Goal: Task Accomplishment & Management: Use online tool/utility

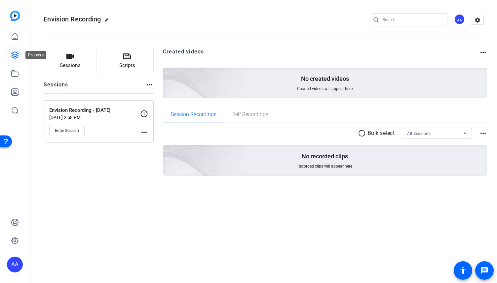
click at [13, 58] on icon at bounding box center [15, 55] width 8 height 8
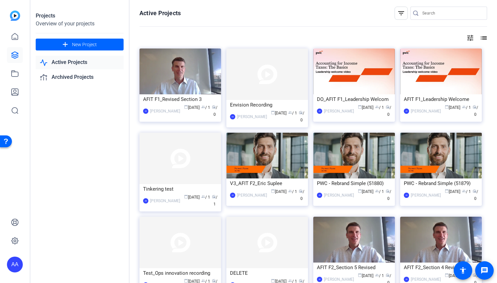
click at [398, 16] on mat-icon "filter_list" at bounding box center [401, 13] width 8 height 8
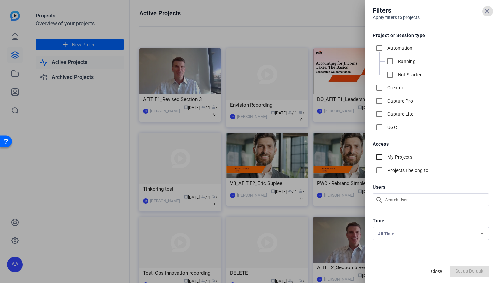
click at [380, 159] on input "My Projects" at bounding box center [378, 157] width 13 height 13
checkbox input "true"
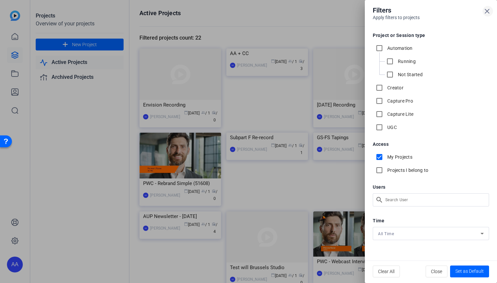
click at [486, 9] on icon at bounding box center [487, 11] width 8 height 8
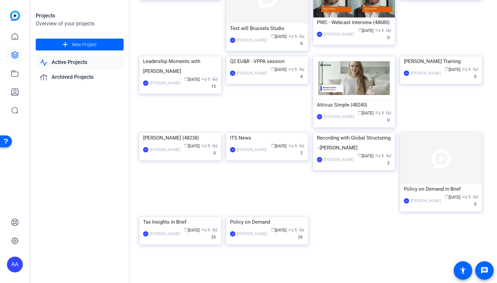
scroll to position [291, 0]
click at [174, 217] on img at bounding box center [180, 217] width 82 height 0
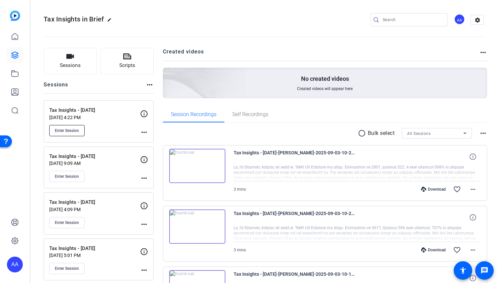
click at [71, 129] on span "Enter Session" at bounding box center [67, 130] width 24 height 5
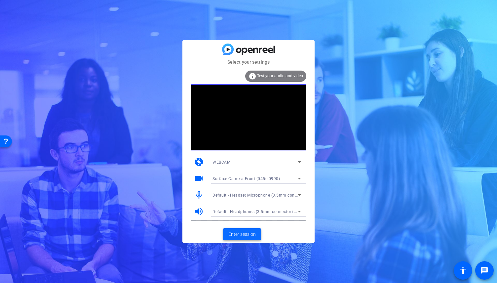
click at [249, 235] on span "Enter session" at bounding box center [241, 234] width 27 height 7
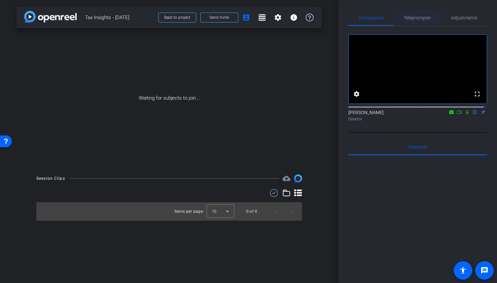
click at [417, 18] on span "Teleprompter" at bounding box center [416, 18] width 27 height 5
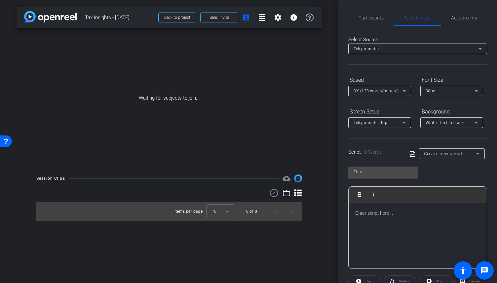
click at [386, 214] on p at bounding box center [417, 213] width 125 height 7
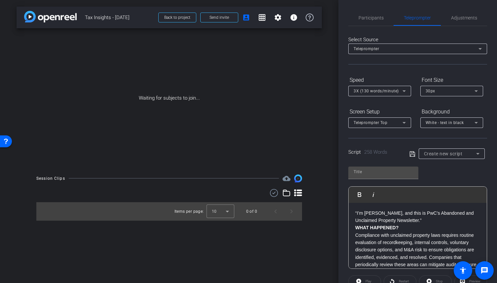
click at [425, 219] on p "“I’m [PERSON_NAME], and this is PwC’s Abandoned and Unclaimed Property Newslett…" at bounding box center [417, 217] width 125 height 15
click at [422, 234] on p "WHAT HAPPENED?" at bounding box center [417, 235] width 125 height 7
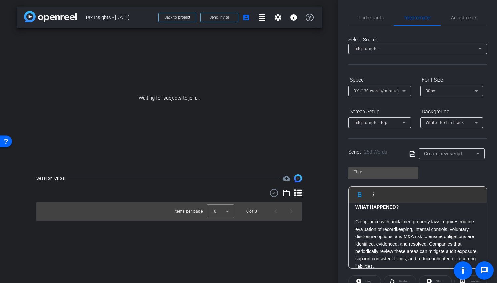
scroll to position [66, 0]
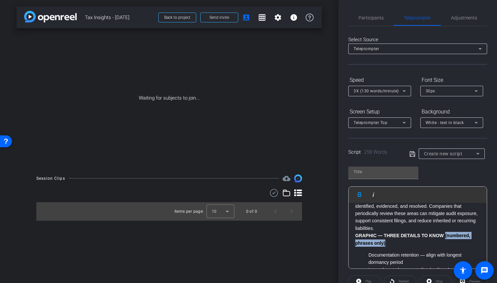
drag, startPoint x: 388, startPoint y: 244, endPoint x: 444, endPoint y: 233, distance: 57.4
click at [444, 233] on p "GRAPHIC — THREE DETAILS TO KNOW (numbered, phrases only)" at bounding box center [417, 239] width 125 height 15
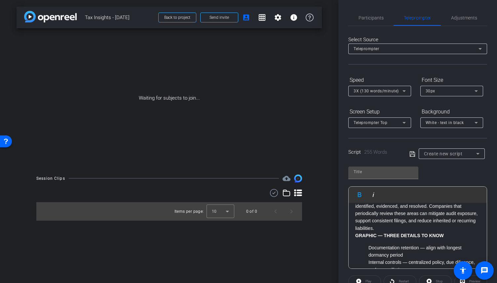
click at [433, 227] on p "Compliance with unclaimed property laws requires routine evaluation of recordke…" at bounding box center [417, 206] width 125 height 52
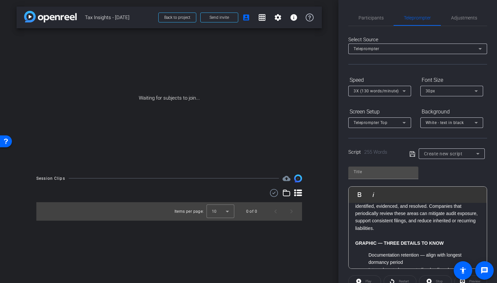
scroll to position [73, 0]
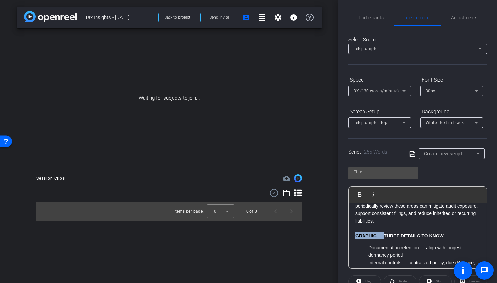
drag, startPoint x: 384, startPoint y: 237, endPoint x: 351, endPoint y: 239, distance: 33.1
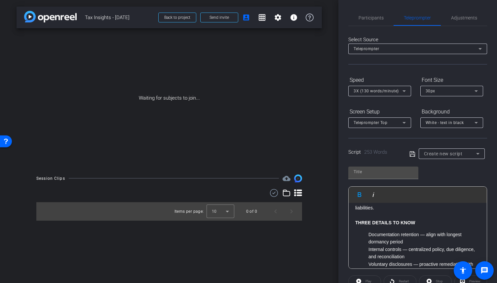
scroll to position [106, 0]
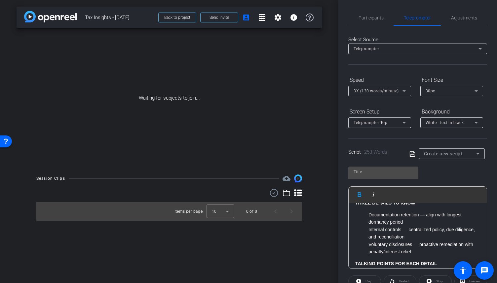
click at [367, 212] on ol "Documentation retention — align with longest dormancy period Internal controls …" at bounding box center [417, 233] width 125 height 44
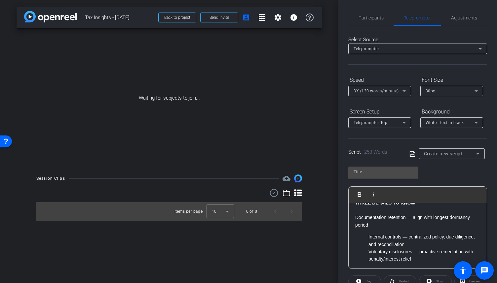
click at [370, 237] on li "Internal controls — centralized policy, due diligence, and reconciliation" at bounding box center [424, 240] width 112 height 15
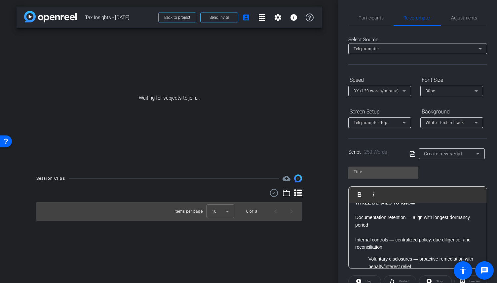
click at [367, 259] on ol "Voluntary disclosures — proactive remediation with penalty/interest relief" at bounding box center [417, 263] width 125 height 15
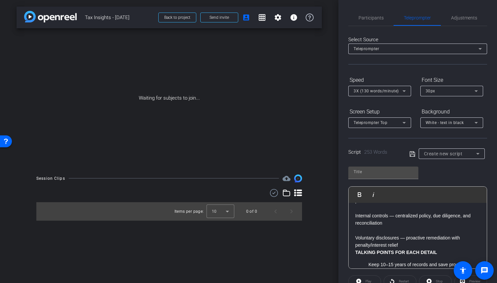
scroll to position [139, 0]
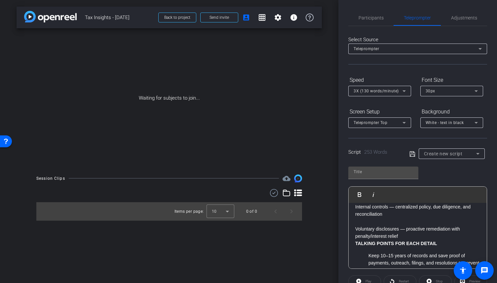
click at [433, 244] on strong "TALKING POINTS FOR EACH DETAIL" at bounding box center [396, 243] width 82 height 5
click at [427, 244] on strong "TALKING POINTS FOR EACH DETAIL" at bounding box center [396, 243] width 82 height 5
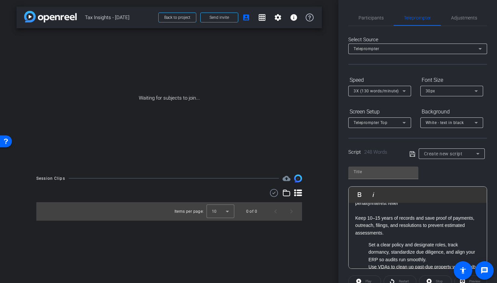
scroll to position [205, 0]
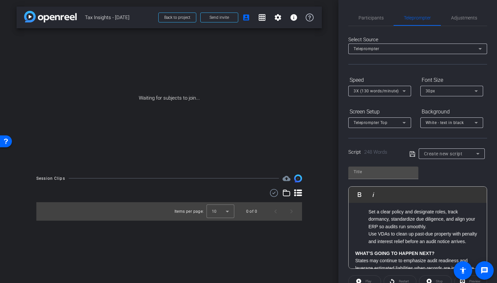
click at [366, 211] on ol "Set a clear policy and designate roles, track dormancy, standardize due diligen…" at bounding box center [417, 226] width 125 height 37
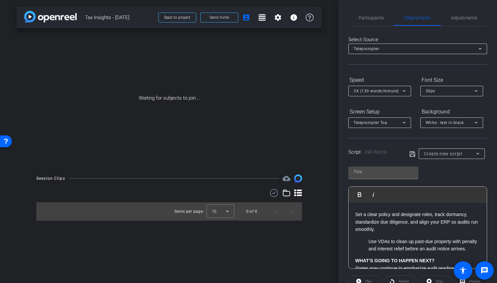
click at [367, 244] on ol "Use VDAs to clean up past‑due property with penalty and interest relief before …" at bounding box center [417, 245] width 125 height 15
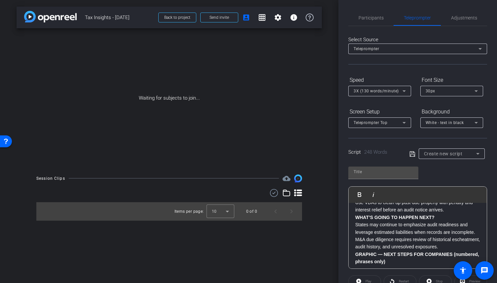
scroll to position [238, 0]
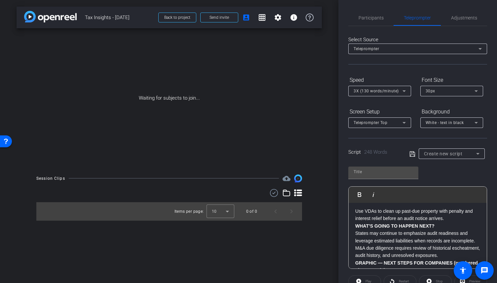
click at [452, 220] on p "Use VDAs to clean up past‑due property with penalty and interest relief before …" at bounding box center [417, 215] width 125 height 15
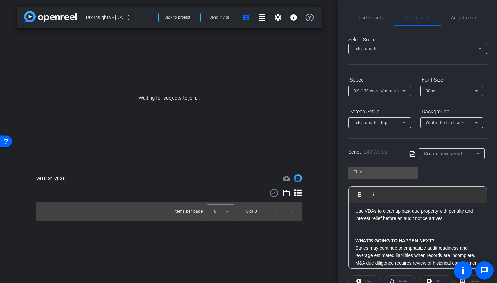
click at [423, 243] on strong "WHAT’S GOING TO HAPPEN NEXT?" at bounding box center [394, 240] width 79 height 5
click at [438, 237] on p "WHAT’S GOING TO HAPPEN NEXT?" at bounding box center [417, 240] width 125 height 7
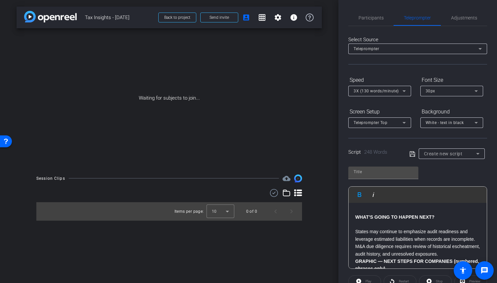
scroll to position [271, 0]
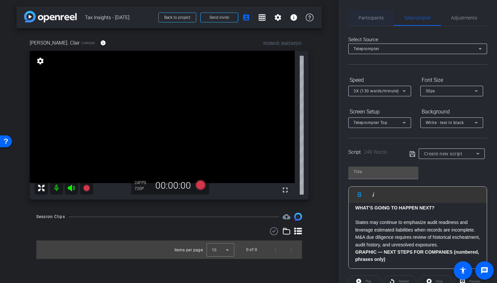
click at [374, 19] on span "Participants" at bounding box center [370, 18] width 25 height 5
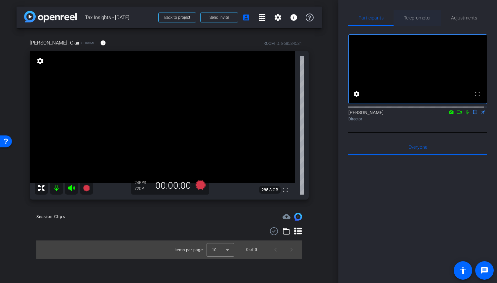
click at [422, 21] on span "Teleprompter" at bounding box center [416, 18] width 27 height 16
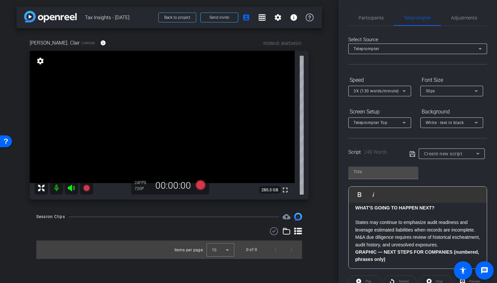
click at [409, 234] on p "States may continue to emphasize audit readiness and leverage estimated liabili…" at bounding box center [417, 226] width 125 height 15
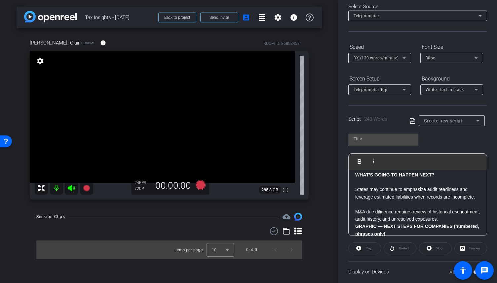
scroll to position [304, 0]
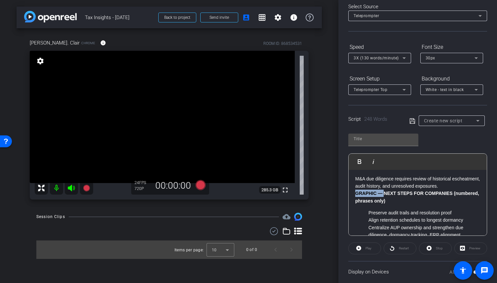
drag, startPoint x: 384, startPoint y: 202, endPoint x: 352, endPoint y: 201, distance: 31.7
click at [352, 201] on div "“I’m [PERSON_NAME], and this is PwC’s Abandoned and Unclaimed Property Newslett…" at bounding box center [417, 84] width 138 height 437
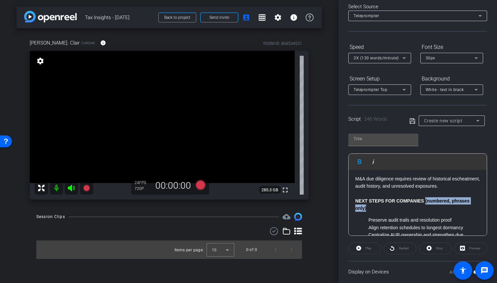
drag, startPoint x: 369, startPoint y: 212, endPoint x: 425, endPoint y: 208, distance: 56.3
click at [425, 208] on p "NEXT STEPS FOR COMPANIES (numbered, phrases only)" at bounding box center [417, 204] width 125 height 15
click at [367, 221] on ol "Preserve audit trails and resolution proof Align retention schedules to longest…" at bounding box center [417, 231] width 125 height 44
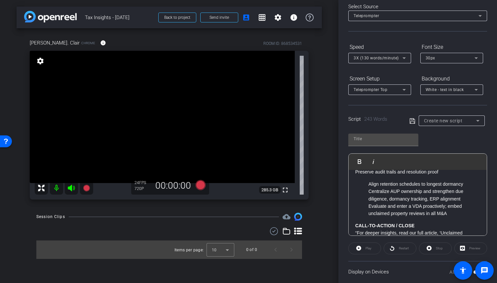
scroll to position [337, 0]
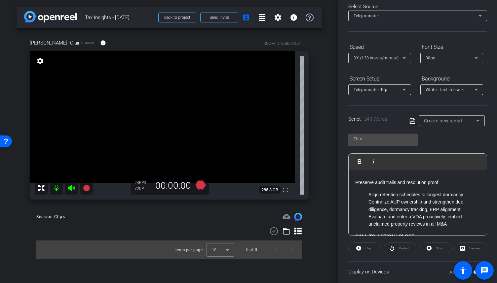
click at [367, 203] on ol "Align retention schedules to longest dormancy Centralize AUP ownership and stre…" at bounding box center [417, 209] width 125 height 37
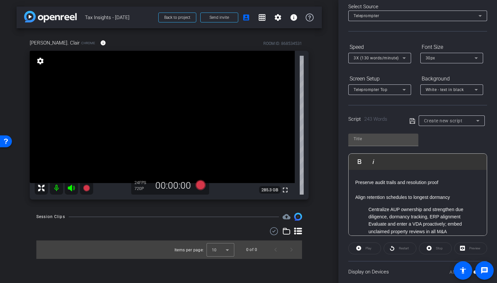
click at [368, 216] on li "Centralize AUP ownership and strengthen due diligence, dormancy tracking, ERP a…" at bounding box center [424, 213] width 112 height 15
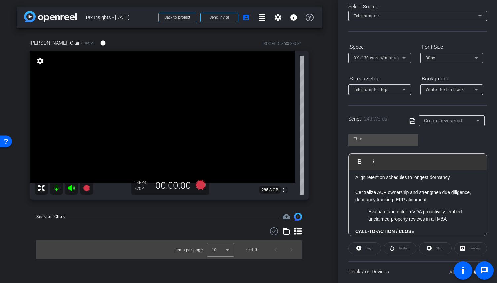
scroll to position [370, 0]
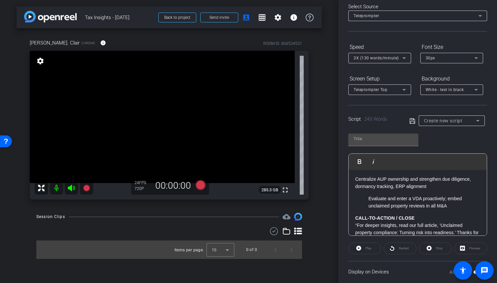
click at [368, 204] on li "Evaluate and enter a VDA proactively; embed unclaimed property reviews in all M…" at bounding box center [424, 202] width 112 height 15
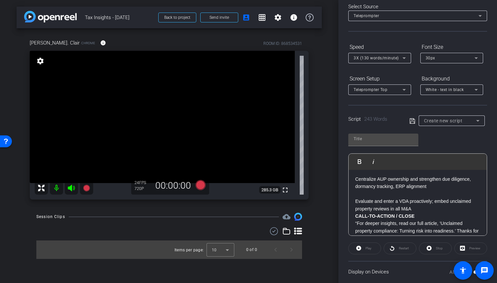
click at [418, 213] on p "Evaluate and enter a VDA proactively; embed unclaimed property reviews in all M…" at bounding box center [417, 205] width 125 height 15
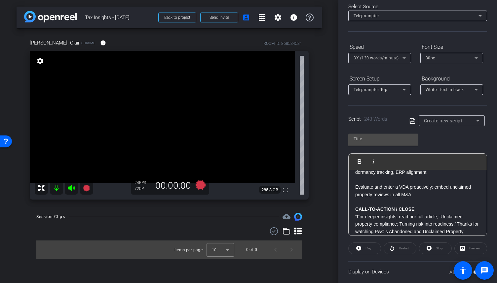
scroll to position [403, 0]
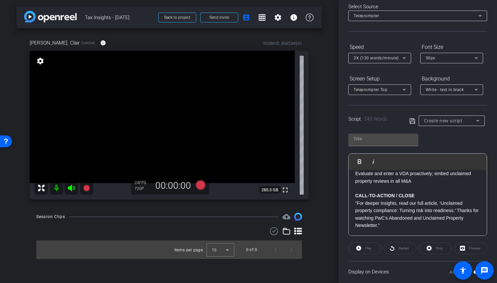
click at [414, 197] on strong "CALL-TO-ACTION / CLOSE" at bounding box center [384, 195] width 59 height 5
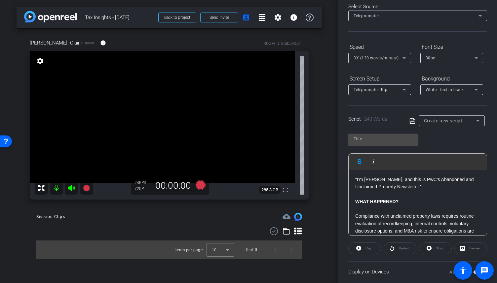
scroll to position [0, 0]
drag, startPoint x: 393, startPoint y: 180, endPoint x: 364, endPoint y: 182, distance: 28.8
click at [364, 182] on p "“I’m [PERSON_NAME], and this is PwC’s Abandoned and Unclaimed Property Newslett…" at bounding box center [417, 184] width 125 height 15
drag, startPoint x: 366, startPoint y: 181, endPoint x: 366, endPoint y: 191, distance: 10.6
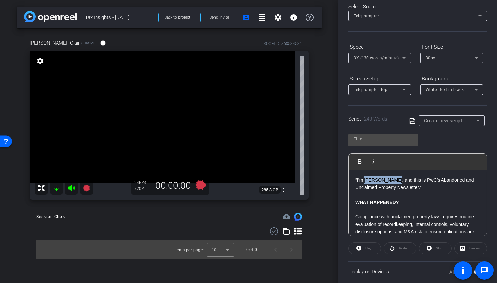
drag, startPoint x: 393, startPoint y: 179, endPoint x: 365, endPoint y: 179, distance: 28.4
click at [365, 179] on p "“I’m [PERSON_NAME], and this is PwC’s Abandoned and Unclaimed Property Newslett…" at bounding box center [417, 184] width 125 height 15
click at [366, 183] on p "“I’m [PERSON_NAME], and this is PwC’s Abandoned and Unclaimed Property Newslett…" at bounding box center [417, 184] width 125 height 15
drag, startPoint x: 364, startPoint y: 181, endPoint x: 393, endPoint y: 180, distance: 29.4
click at [393, 180] on p "“I’m [PERSON_NAME], and this is PwC’s Abandoned and Unclaimed Property Newslett…" at bounding box center [417, 184] width 125 height 15
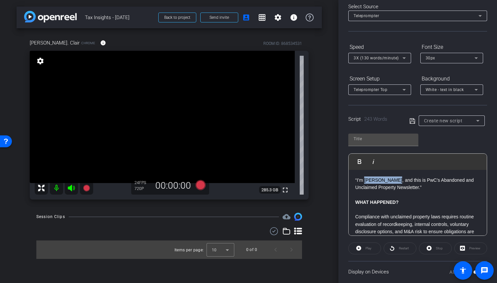
copy p "[PERSON_NAME]"
click at [402, 136] on input "text" at bounding box center [382, 139] width 59 height 8
paste input "[PERSON_NAME]"
type input "[PERSON_NAME]"
click at [409, 122] on icon at bounding box center [412, 121] width 6 height 8
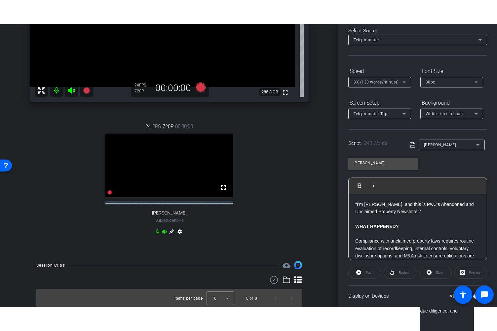
scroll to position [126, 0]
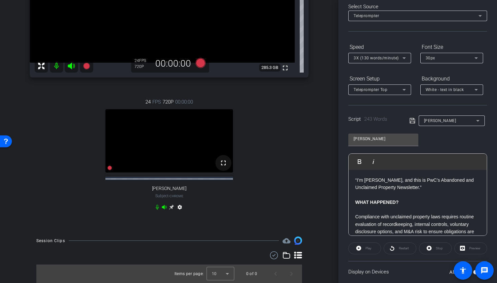
click at [222, 167] on mat-icon "fullscreen" at bounding box center [223, 163] width 8 height 8
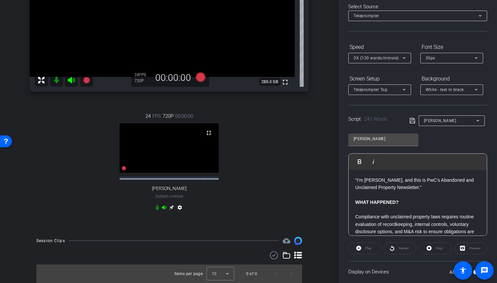
scroll to position [14, 0]
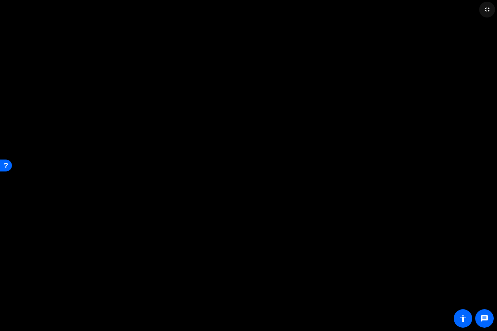
click at [485, 10] on mat-icon "fullscreen_exit" at bounding box center [487, 10] width 8 height 8
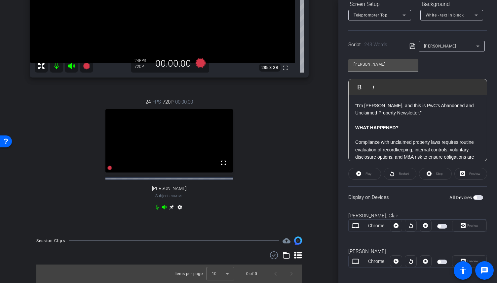
scroll to position [112, 0]
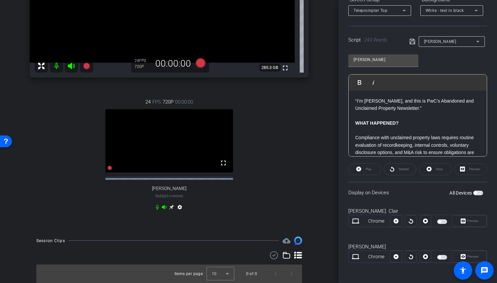
click at [439, 257] on span "button" at bounding box center [442, 257] width 10 height 5
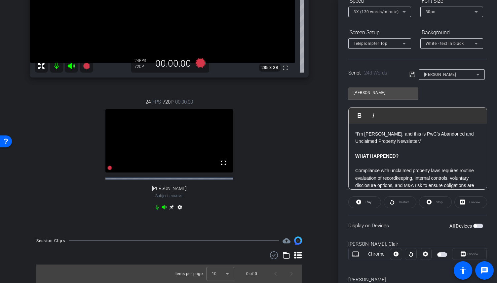
click at [403, 42] on icon at bounding box center [404, 44] width 8 height 8
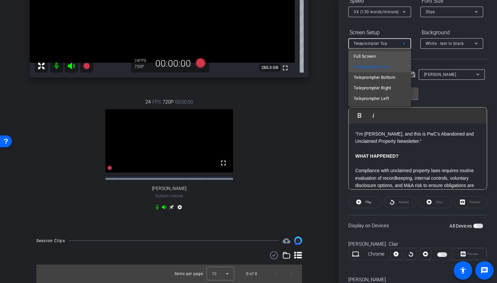
click at [391, 58] on mat-option "Full Screen" at bounding box center [379, 56] width 63 height 11
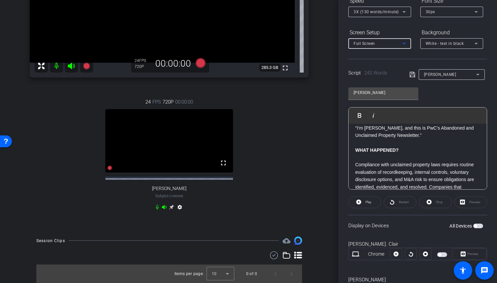
scroll to position [0, 0]
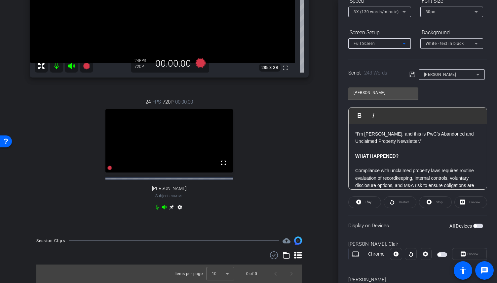
click at [407, 10] on icon at bounding box center [404, 12] width 8 height 8
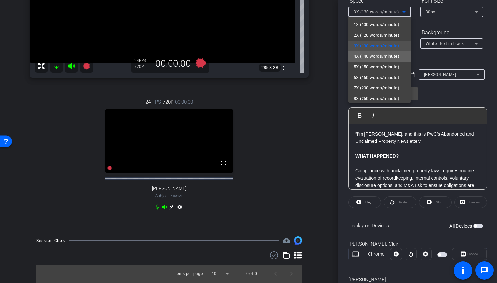
click at [381, 54] on span "4X (140 words/minute)" at bounding box center [376, 56] width 46 height 8
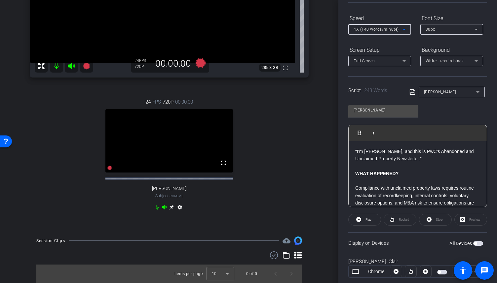
scroll to position [46, 0]
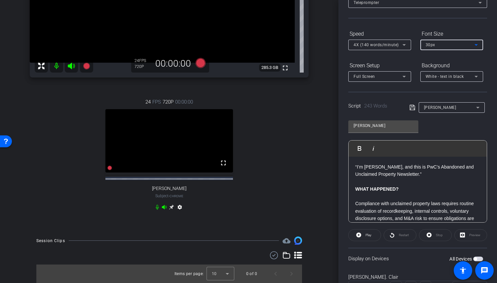
click at [475, 45] on icon at bounding box center [476, 45] width 8 height 8
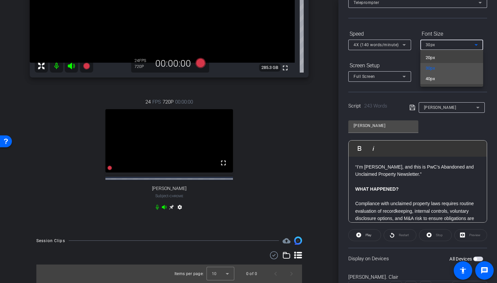
click at [441, 81] on mat-option "40px" at bounding box center [451, 79] width 63 height 11
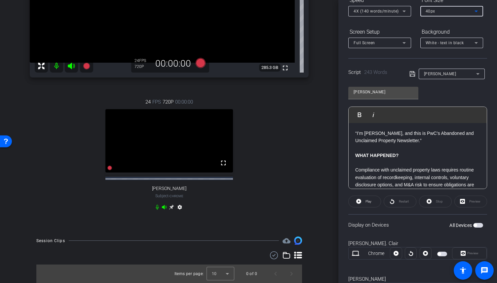
scroll to position [112, 0]
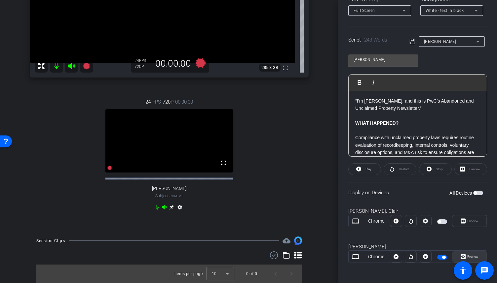
click at [461, 255] on icon at bounding box center [462, 257] width 5 height 10
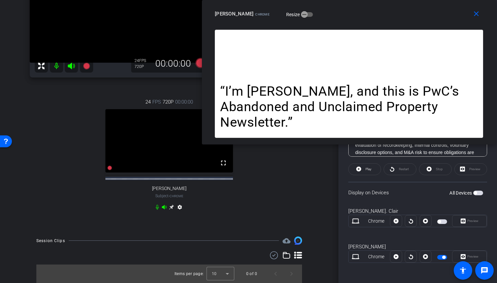
drag, startPoint x: 238, startPoint y: 76, endPoint x: 338, endPoint y: -1, distance: 126.5
click at [338, 0] on html "Accessibility Screen-Reader Guide, Feedback, and Issue Reporting | New window m…" at bounding box center [248, 141] width 497 height 283
click at [394, 257] on icon at bounding box center [395, 257] width 5 height 5
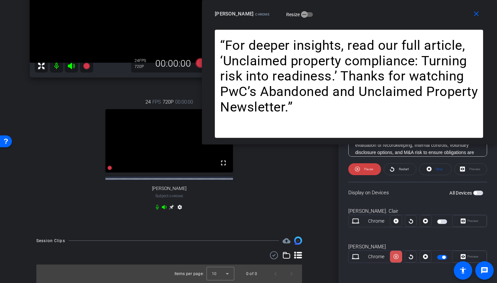
click at [396, 257] on icon at bounding box center [395, 257] width 5 height 10
click at [475, 12] on mat-icon "close" at bounding box center [476, 14] width 8 height 8
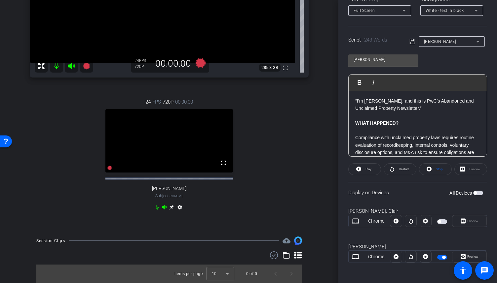
click at [440, 258] on span "button" at bounding box center [442, 257] width 10 height 5
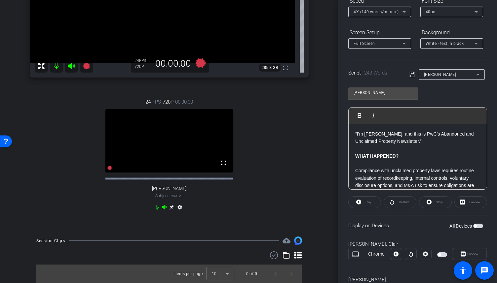
scroll to position [46, 0]
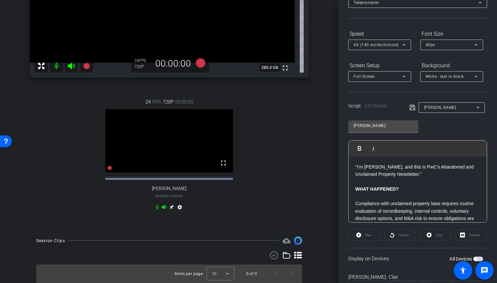
click at [404, 48] on icon at bounding box center [404, 45] width 8 height 8
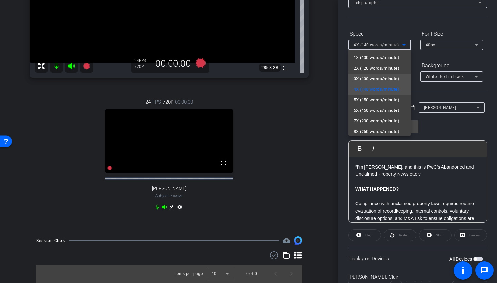
click at [378, 81] on span "3X (130 words/minute)" at bounding box center [376, 79] width 46 height 8
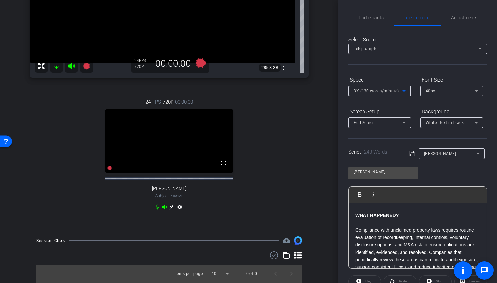
scroll to position [0, 0]
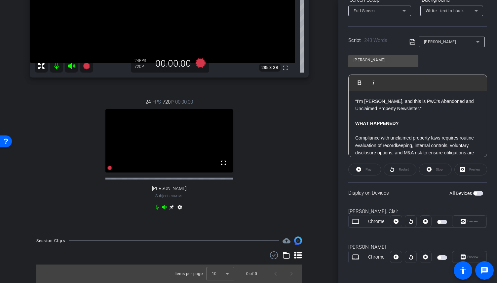
scroll to position [112, 0]
click at [439, 257] on span "button" at bounding box center [442, 257] width 10 height 5
click at [467, 255] on span "Preview" at bounding box center [472, 257] width 11 height 4
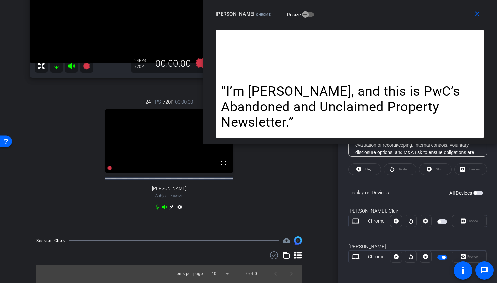
drag, startPoint x: 306, startPoint y: 87, endPoint x: 408, endPoint y: 16, distance: 124.3
click at [408, 16] on div "[PERSON_NAME] Chrome Resize" at bounding box center [352, 14] width 273 height 12
click at [394, 255] on icon at bounding box center [395, 257] width 5 height 5
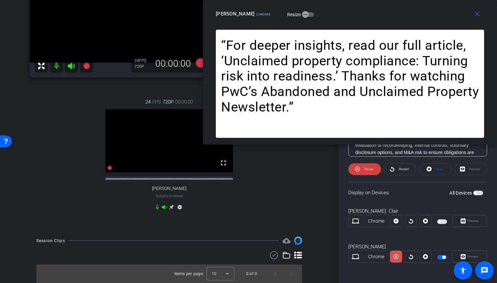
click at [393, 255] on icon at bounding box center [395, 257] width 5 height 10
click at [393, 255] on icon at bounding box center [395, 257] width 5 height 5
click at [393, 255] on icon at bounding box center [395, 257] width 5 height 10
click at [393, 255] on icon at bounding box center [395, 257] width 5 height 5
click at [393, 255] on icon at bounding box center [395, 257] width 5 height 10
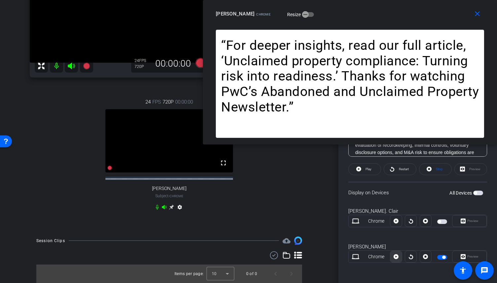
click at [396, 257] on icon at bounding box center [395, 257] width 5 height 5
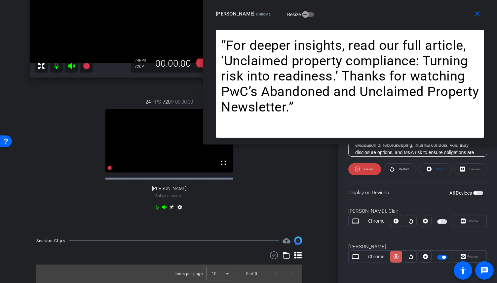
click at [396, 257] on icon at bounding box center [395, 257] width 5 height 5
click at [479, 17] on mat-icon "close" at bounding box center [477, 14] width 8 height 8
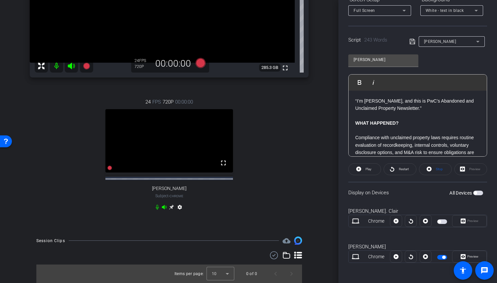
click at [442, 257] on span "button" at bounding box center [443, 257] width 3 height 3
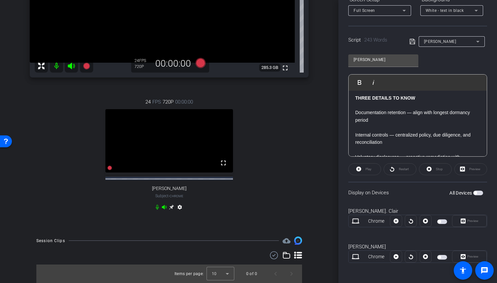
click at [438, 259] on mat-slide-toggle at bounding box center [442, 257] width 11 height 8
click at [439, 257] on span "button" at bounding box center [442, 257] width 10 height 5
click at [465, 252] on span "Preview" at bounding box center [471, 256] width 13 height 9
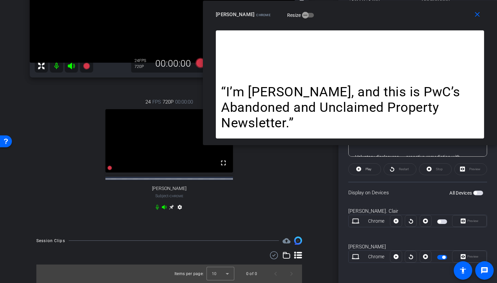
drag, startPoint x: 307, startPoint y: 88, endPoint x: 431, endPoint y: 19, distance: 141.6
click at [431, 19] on div "[PERSON_NAME] Chrome Resize" at bounding box center [352, 15] width 273 height 12
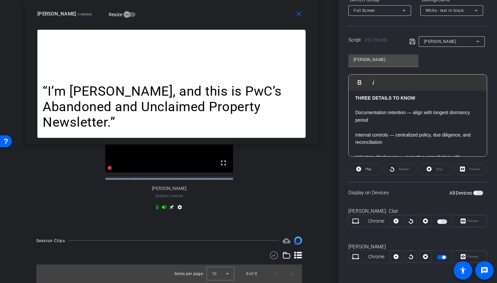
drag, startPoint x: 410, startPoint y: 14, endPoint x: 232, endPoint y: 10, distance: 178.3
click at [232, 10] on div "[PERSON_NAME] Chrome Resize" at bounding box center [173, 14] width 273 height 12
click at [108, 169] on icon at bounding box center [109, 168] width 5 height 5
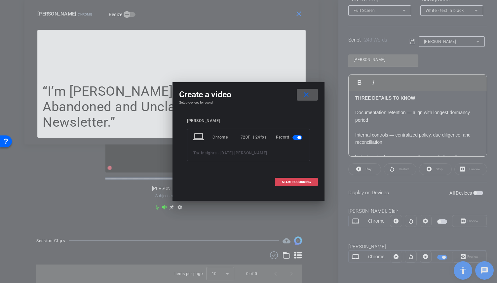
click at [298, 182] on span "START RECORDING" at bounding box center [296, 182] width 29 height 3
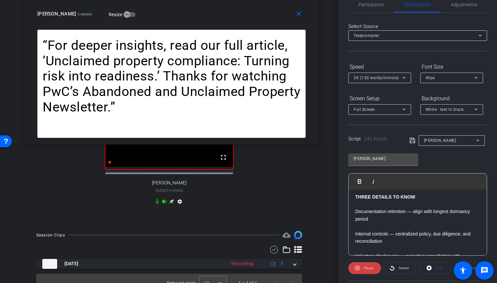
scroll to position [0, 0]
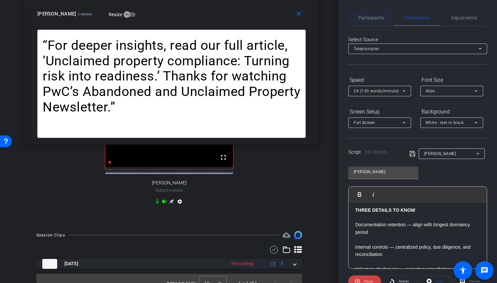
click at [374, 22] on span "Participants" at bounding box center [370, 18] width 25 height 16
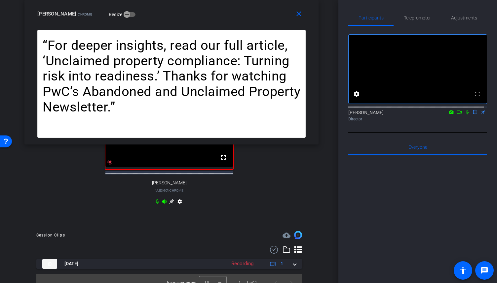
click at [464, 115] on icon at bounding box center [466, 112] width 5 height 5
click at [457, 115] on icon at bounding box center [458, 112] width 5 height 5
click at [412, 20] on span "Teleprompter" at bounding box center [416, 18] width 27 height 5
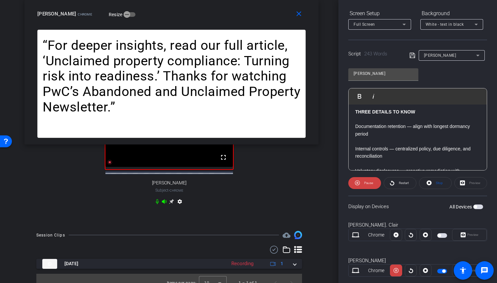
scroll to position [99, 0]
click at [393, 267] on icon at bounding box center [395, 270] width 5 height 10
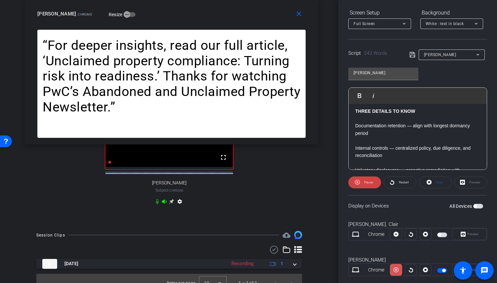
click at [393, 267] on icon at bounding box center [395, 270] width 5 height 10
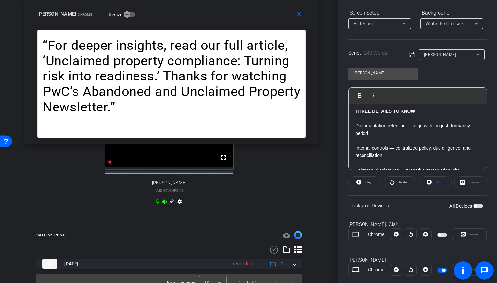
click at [393, 267] on icon at bounding box center [395, 270] width 5 height 10
click at [302, 10] on mat-icon "close" at bounding box center [299, 14] width 8 height 8
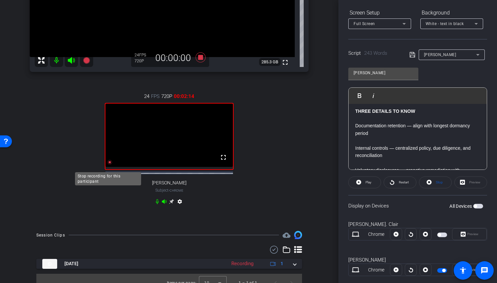
click at [110, 165] on icon at bounding box center [109, 162] width 5 height 5
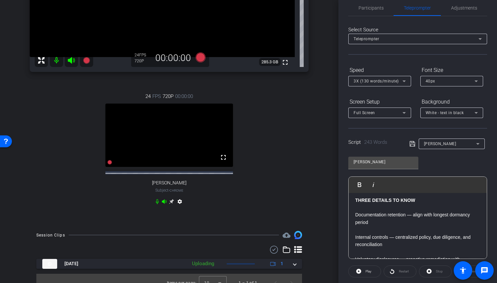
scroll to position [0, 0]
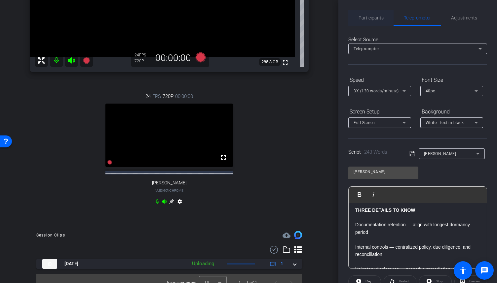
click at [382, 17] on span "Participants" at bounding box center [370, 18] width 25 height 5
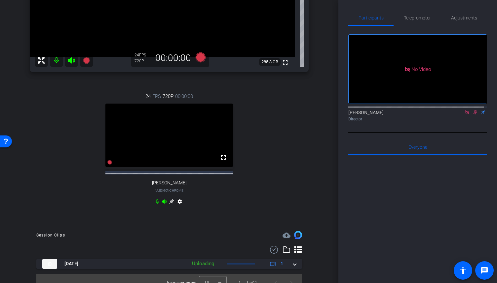
click at [467, 109] on mat-icon at bounding box center [467, 112] width 8 height 6
click at [464, 115] on icon at bounding box center [466, 112] width 5 height 5
click at [416, 20] on span "Teleprompter" at bounding box center [416, 18] width 27 height 5
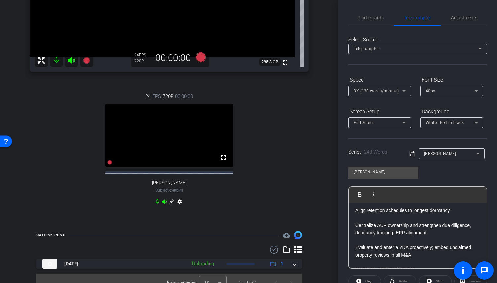
scroll to position [347, 0]
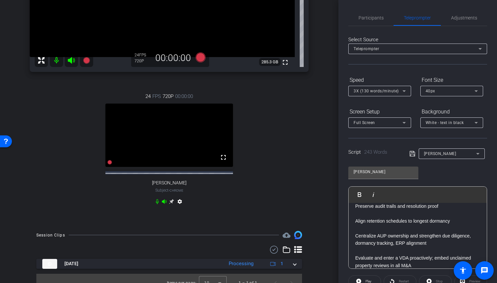
click at [448, 225] on p "Align retention schedules to longest dormancy" at bounding box center [417, 221] width 125 height 7
click at [395, 255] on p at bounding box center [417, 250] width 125 height 7
click at [395, 247] on p "Centralize AUP ownership and strengthen due diligence, dormancy tracking, ERP a…" at bounding box center [417, 239] width 125 height 15
drag, startPoint x: 435, startPoint y: 254, endPoint x: 393, endPoint y: 254, distance: 41.9
click at [393, 247] on p "Centralize AUP ownership and strengthen due diligence, dormancy tracking, and E…" at bounding box center [417, 239] width 125 height 15
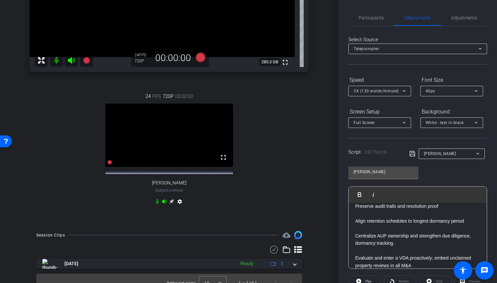
click at [356, 247] on p "Centralize AUP ownership and strengthen due diligence, dormancy tracking." at bounding box center [417, 239] width 125 height 15
click at [356, 244] on p "Centralize AUP ownership and strengthen due diligence, and dormancy tracking." at bounding box center [417, 239] width 125 height 15
click at [374, 243] on p "Create a Centralized AUP ownership and strengthen due diligence, and dormancy t…" at bounding box center [417, 239] width 125 height 15
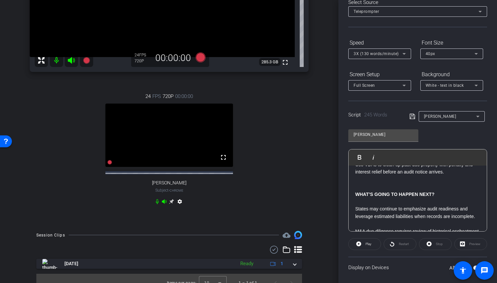
scroll to position [99, 0]
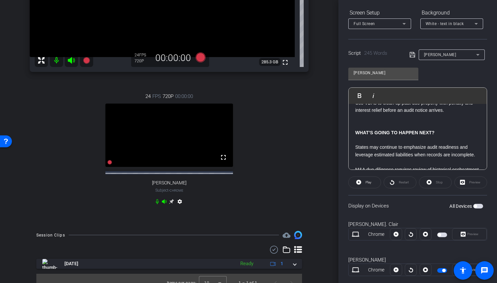
click at [442, 270] on span "button" at bounding box center [443, 270] width 3 height 3
click at [441, 270] on span "button" at bounding box center [442, 270] width 10 height 5
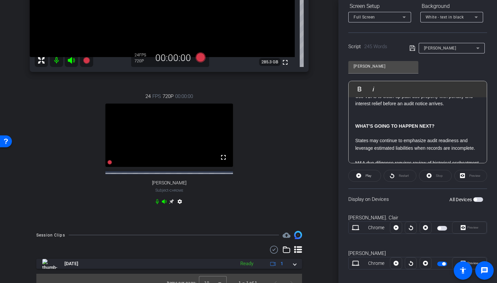
scroll to position [112, 0]
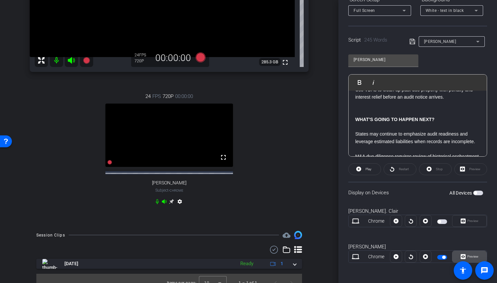
click at [473, 256] on span "Preview" at bounding box center [472, 257] width 11 height 4
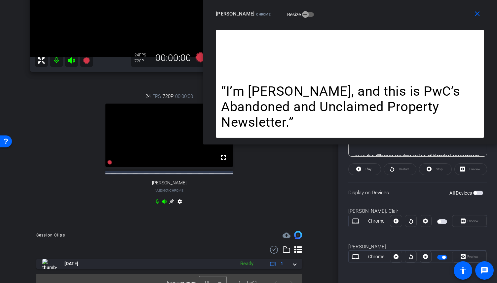
drag, startPoint x: 304, startPoint y: 91, endPoint x: 415, endPoint y: 1, distance: 142.7
click at [415, 1] on div "close [PERSON_NAME] Chrome Resize" at bounding box center [350, 15] width 294 height 30
click at [108, 165] on icon at bounding box center [109, 162] width 5 height 5
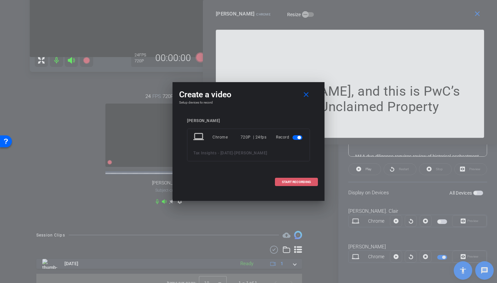
click at [289, 181] on span "START RECORDING" at bounding box center [296, 182] width 29 height 3
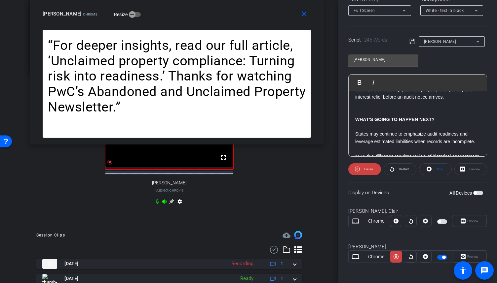
drag, startPoint x: 430, startPoint y: 19, endPoint x: 255, endPoint y: 16, distance: 175.0
click at [255, 16] on div "[PERSON_NAME] Chrome Resize" at bounding box center [179, 14] width 273 height 12
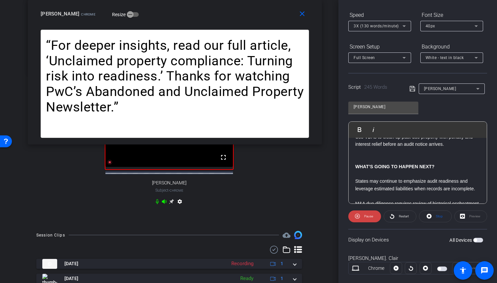
scroll to position [0, 0]
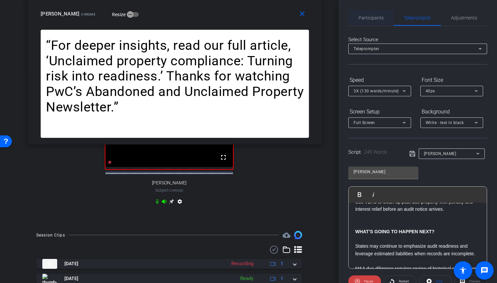
click at [373, 18] on span "Participants" at bounding box center [370, 18] width 25 height 5
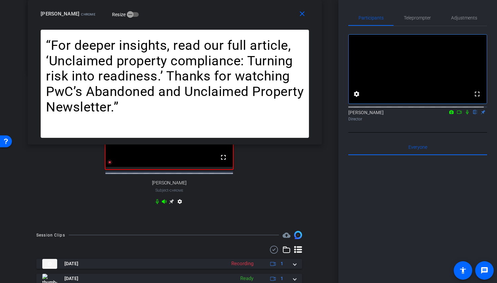
click at [464, 115] on icon at bounding box center [466, 112] width 5 height 5
click at [457, 114] on icon at bounding box center [459, 112] width 5 height 3
click at [404, 16] on span "Teleprompter" at bounding box center [416, 18] width 27 height 5
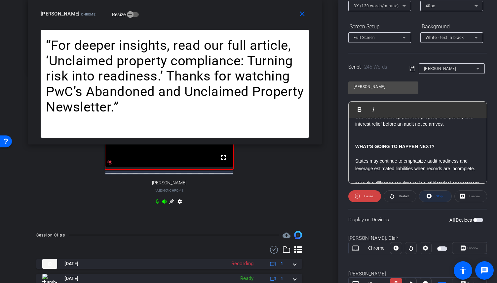
scroll to position [112, 0]
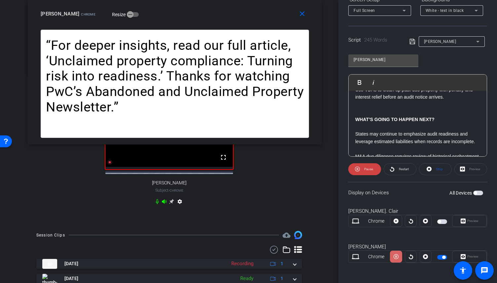
click at [394, 257] on icon at bounding box center [395, 257] width 5 height 10
click at [394, 257] on icon at bounding box center [395, 257] width 5 height 5
click at [394, 257] on icon at bounding box center [395, 257] width 5 height 10
click at [394, 257] on icon at bounding box center [395, 257] width 5 height 5
click at [394, 257] on icon at bounding box center [395, 257] width 5 height 10
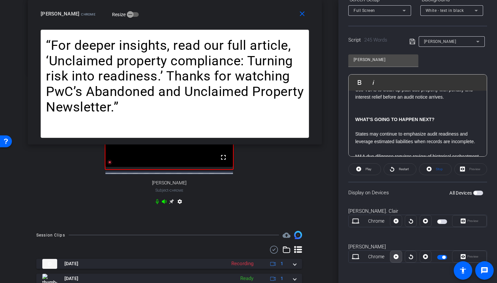
click at [394, 257] on icon at bounding box center [395, 257] width 5 height 5
click at [394, 257] on icon at bounding box center [395, 257] width 5 height 10
click at [394, 257] on icon at bounding box center [395, 257] width 5 height 5
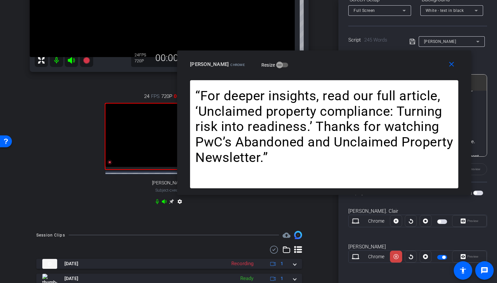
drag, startPoint x: 232, startPoint y: 22, endPoint x: 382, endPoint y: 73, distance: 157.6
click at [382, 73] on div "close [PERSON_NAME] Chrome Resize" at bounding box center [324, 66] width 294 height 30
click at [57, 59] on mat-icon at bounding box center [56, 60] width 13 height 13
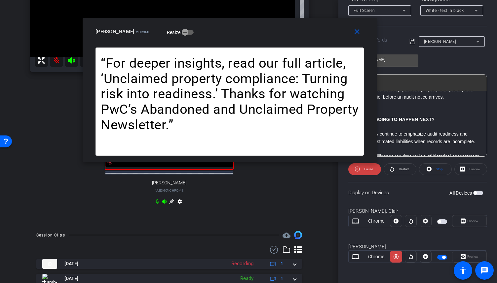
drag, startPoint x: 330, startPoint y: 68, endPoint x: 235, endPoint y: 35, distance: 99.9
click at [235, 35] on div "[PERSON_NAME] Chrome Resize" at bounding box center [231, 32] width 273 height 12
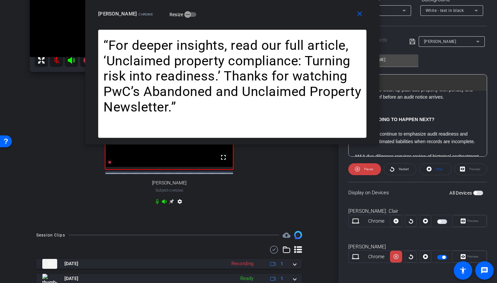
drag, startPoint x: 236, startPoint y: 35, endPoint x: 238, endPoint y: 5, distance: 29.8
click at [238, 5] on div "close [PERSON_NAME] Chrome Resize" at bounding box center [232, 15] width 294 height 30
click at [394, 255] on icon at bounding box center [395, 257] width 5 height 5
click at [360, 12] on mat-icon "close" at bounding box center [359, 14] width 8 height 8
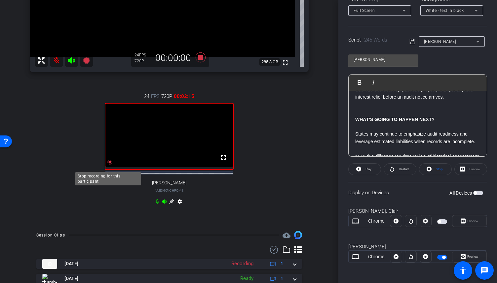
click at [107, 165] on icon at bounding box center [109, 162] width 5 height 5
click at [53, 58] on mat-icon at bounding box center [56, 60] width 13 height 13
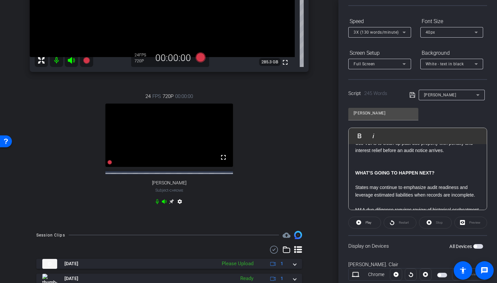
scroll to position [0, 0]
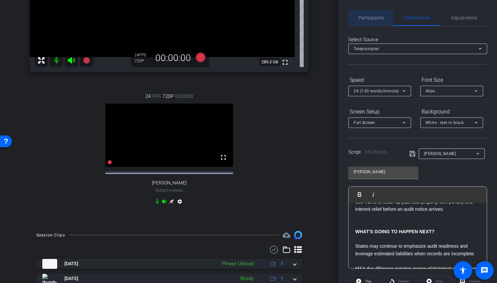
click at [370, 21] on span "Participants" at bounding box center [370, 18] width 25 height 16
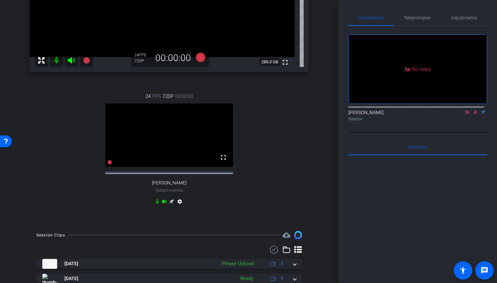
click at [473, 110] on icon at bounding box center [475, 112] width 4 height 4
click at [466, 110] on icon at bounding box center [466, 112] width 5 height 5
click at [409, 21] on span "Teleprompter" at bounding box center [416, 18] width 27 height 16
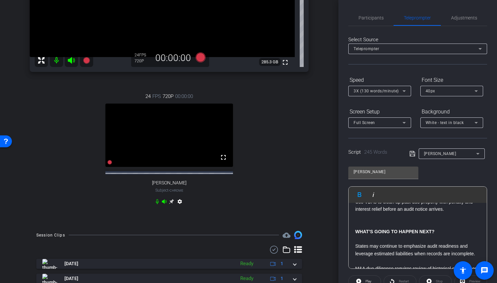
click at [417, 234] on p "WHAT’S GOING TO HAPPEN NEXT?" at bounding box center [417, 231] width 125 height 7
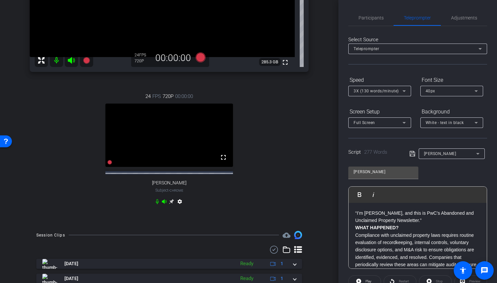
click at [430, 221] on p "“I’m [PERSON_NAME], and this is PwC’s Abandoned and Unclaimed Property Newslett…" at bounding box center [417, 217] width 125 height 15
click at [420, 235] on p "WHAT HAPPENED?" at bounding box center [417, 235] width 125 height 7
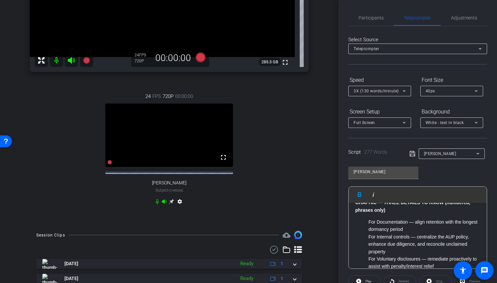
scroll to position [66, 0]
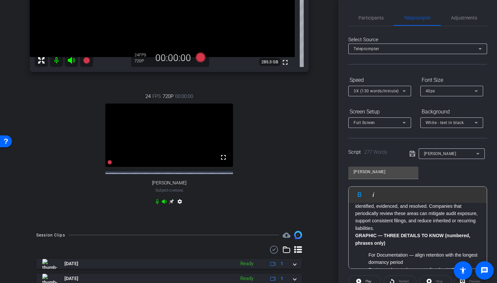
click at [443, 228] on p "Compliance with unclaimed property laws requires routine evaluation of recordke…" at bounding box center [417, 206] width 125 height 52
drag, startPoint x: 419, startPoint y: 244, endPoint x: 411, endPoint y: 243, distance: 7.3
click at [411, 243] on p "GRAPHIC — THREE DETAILS TO KNOW (numbered, phrases only)" at bounding box center [417, 239] width 125 height 15
drag, startPoint x: 384, startPoint y: 234, endPoint x: 348, endPoint y: 236, distance: 36.3
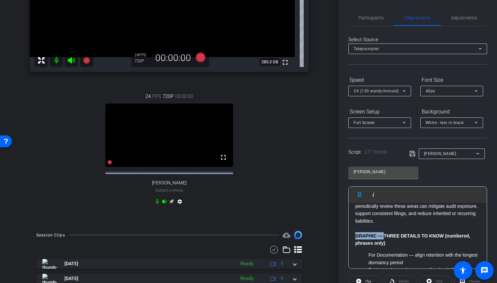
click at [348, 236] on div "Play Play from this location Play Selected Play and display the selected text o…" at bounding box center [417, 228] width 139 height 83
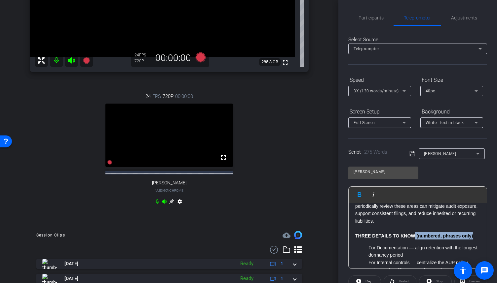
drag, startPoint x: 415, startPoint y: 236, endPoint x: 474, endPoint y: 235, distance: 59.4
click at [368, 245] on ol "For Documentation — align retention with the longest dormancy period For Intern…" at bounding box center [417, 270] width 125 height 52
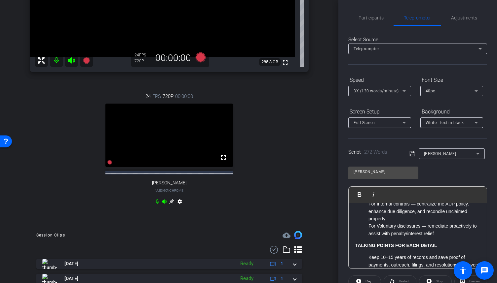
scroll to position [106, 0]
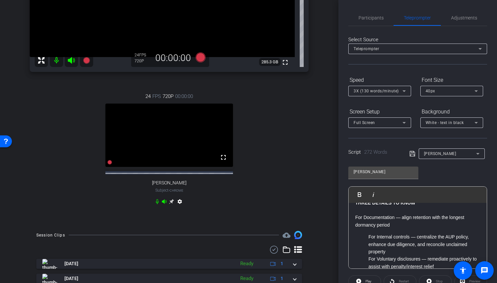
click at [367, 238] on ol "For Internal controls — centralize the AUP policy, enhance due diligence, and r…" at bounding box center [417, 251] width 125 height 37
click at [366, 258] on ol "For Voluntary disclosures — remediate proactively to assist with penalty/intere…" at bounding box center [417, 263] width 125 height 15
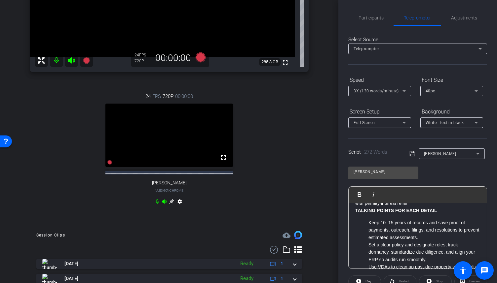
scroll to position [139, 0]
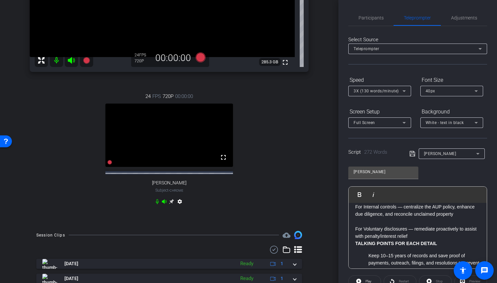
click at [427, 236] on p "For Voluntary disclosures — remediate proactively to assist with penalty/intere…" at bounding box center [417, 233] width 125 height 15
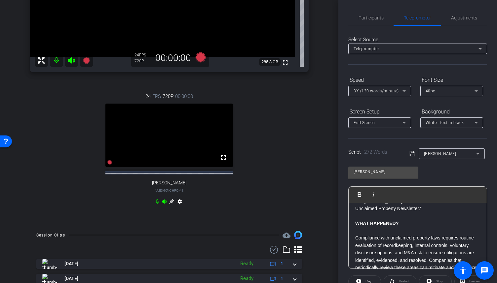
scroll to position [7, 0]
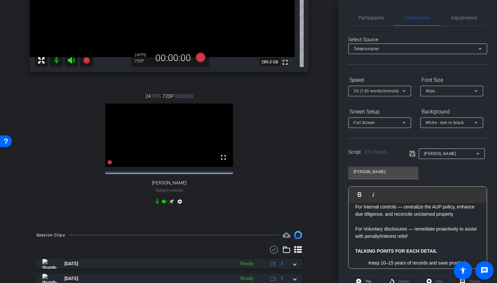
scroll to position [172, 0]
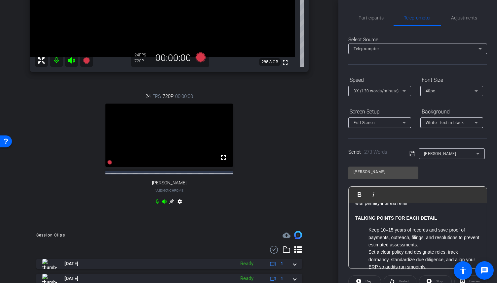
click at [415, 218] on strong "TALKING POINTS FOR EACH DETAIL" at bounding box center [396, 218] width 82 height 5
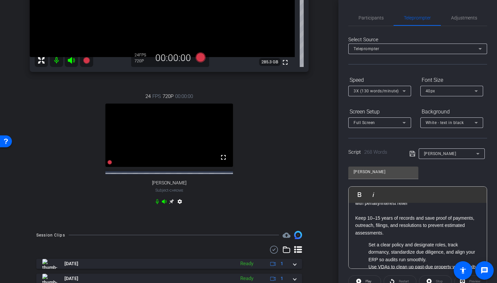
click at [368, 247] on li "Set a clear policy and designate roles, track dormancy, standardize due diligen…" at bounding box center [424, 252] width 112 height 22
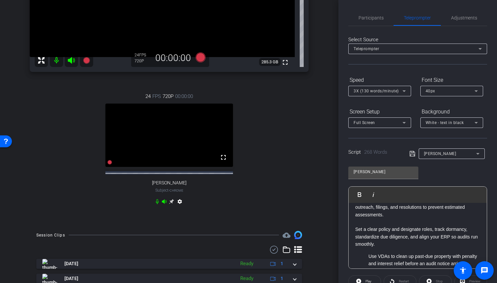
scroll to position [205, 0]
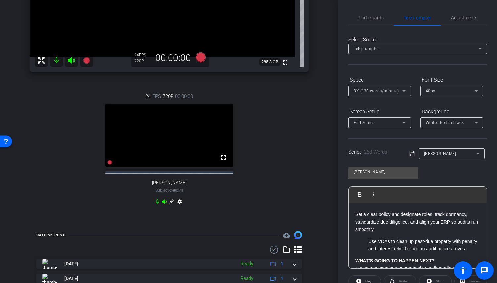
click at [368, 242] on li "Use VDAs to clean up past‑due property with penalty and interest relief before …" at bounding box center [424, 245] width 112 height 15
click at [447, 252] on p "Use VDAs to clean up past‑due property with penalty and interest relief before …" at bounding box center [417, 248] width 125 height 15
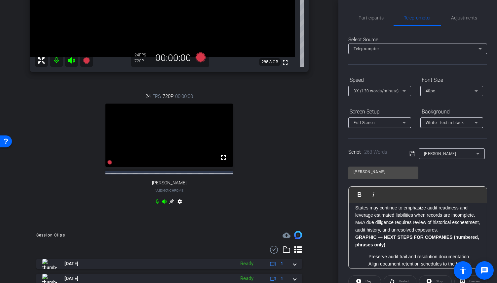
scroll to position [238, 0]
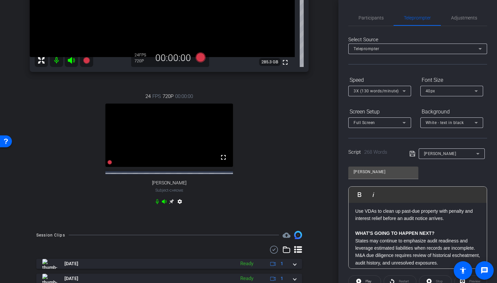
click at [437, 232] on p "WHAT’S GOING TO HAPPEN NEXT? States may continue to emphasize audit readiness a…" at bounding box center [417, 241] width 125 height 22
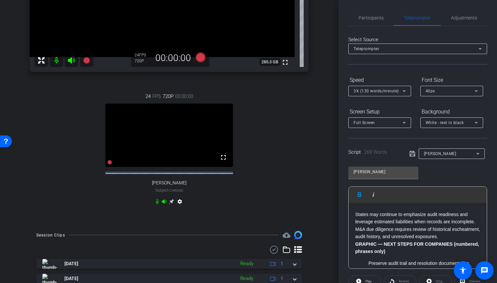
scroll to position [271, 0]
click at [397, 227] on p "​ States may continue to emphasize audit readiness and leverage estimated liabi…" at bounding box center [417, 215] width 125 height 22
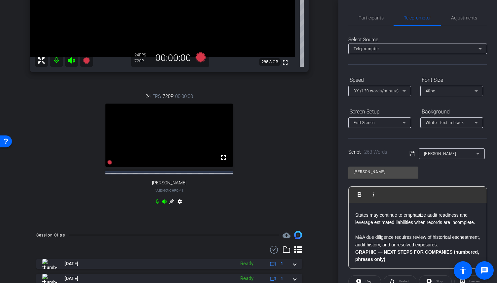
click at [468, 249] on p "M&A due diligence requires review of historical escheatment, audit history, and…" at bounding box center [417, 241] width 125 height 15
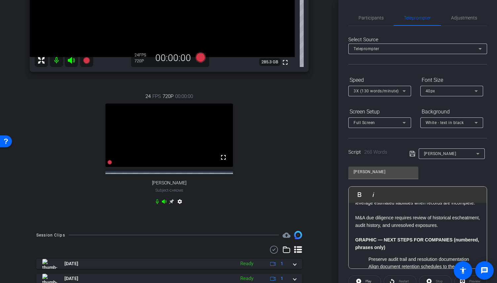
scroll to position [304, 0]
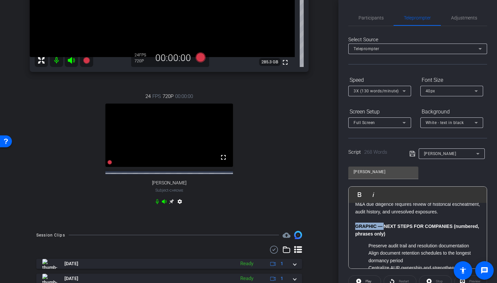
drag, startPoint x: 384, startPoint y: 234, endPoint x: 339, endPoint y: 236, distance: 44.6
click at [339, 236] on div "Participants Teleprompter Adjustments settings [PERSON_NAME] flip Director Ever…" at bounding box center [417, 141] width 158 height 283
drag, startPoint x: 370, startPoint y: 241, endPoint x: 425, endPoint y: 233, distance: 55.1
click at [425, 233] on p "NEXT STEPS FOR COMPANIES (numbered, phrases only)" at bounding box center [417, 230] width 125 height 15
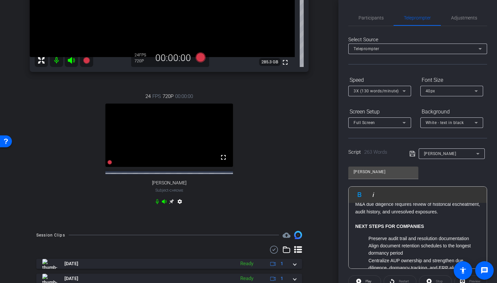
click at [368, 242] on li "Preserve audit trail and resolution documentation" at bounding box center [424, 238] width 112 height 7
click at [367, 261] on ol "Align document retention schedules to the longest dormancy period Centralize AU…" at bounding box center [417, 276] width 125 height 52
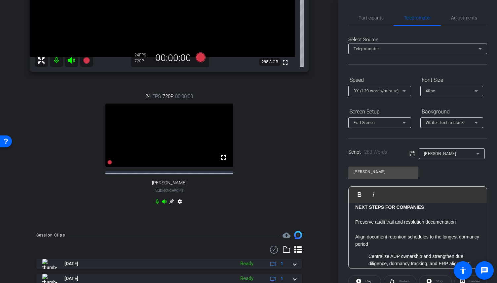
scroll to position [337, 0]
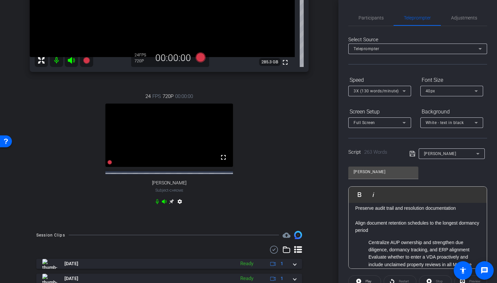
click at [368, 251] on li "Centralize AUP ownership and strengthen due diligence, dormancy tracking, and E…" at bounding box center [424, 246] width 112 height 15
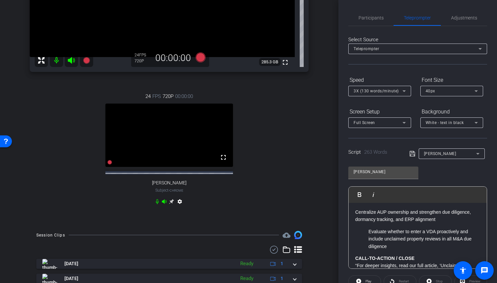
click at [367, 241] on ol "Evaluate whether to enter a VDA proactively and include unclaimed property revi…" at bounding box center [417, 239] width 125 height 22
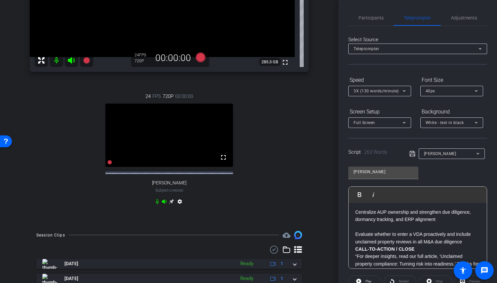
click at [464, 246] on p "Evaluate whether to enter a VDA proactively and include unclaimed property revi…" at bounding box center [417, 238] width 125 height 15
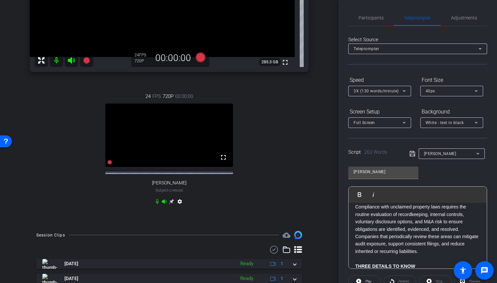
scroll to position [40, 0]
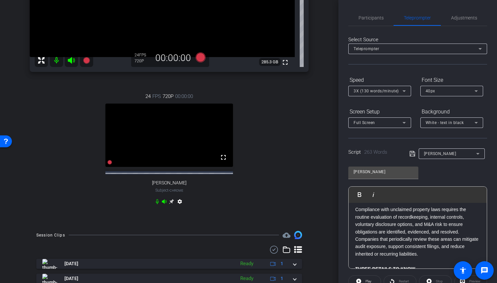
click at [356, 238] on p "Compliance with unclaimed property laws requires the routine evaluation of reco…" at bounding box center [417, 232] width 125 height 52
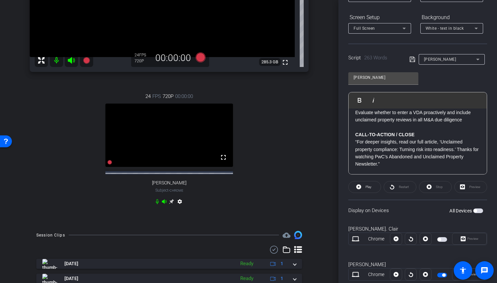
scroll to position [99, 0]
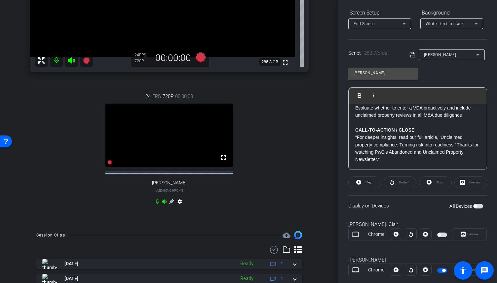
click at [439, 272] on span "button" at bounding box center [442, 270] width 10 height 5
click at [108, 165] on icon at bounding box center [109, 162] width 5 height 5
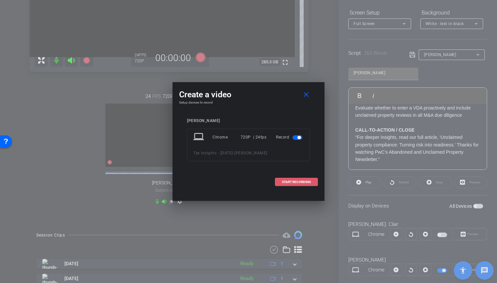
click at [294, 183] on span "START RECORDING" at bounding box center [296, 182] width 29 height 3
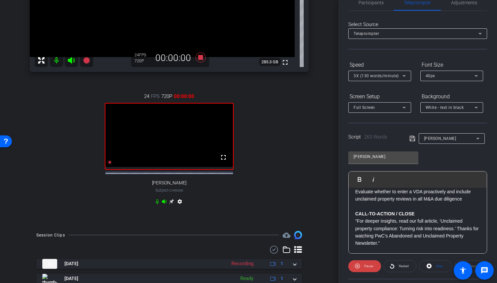
scroll to position [0, 0]
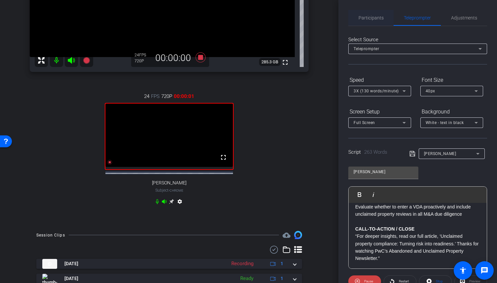
click at [366, 19] on span "Participants" at bounding box center [370, 18] width 25 height 5
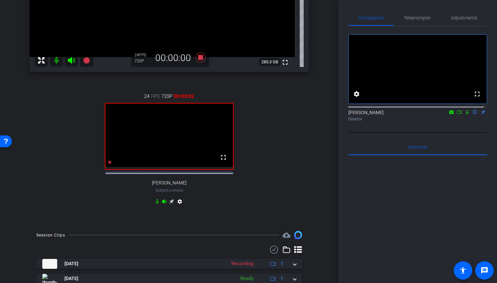
click at [456, 115] on icon at bounding box center [458, 112] width 5 height 5
click at [472, 115] on icon at bounding box center [474, 112] width 5 height 5
click at [416, 20] on span "Teleprompter" at bounding box center [416, 18] width 27 height 5
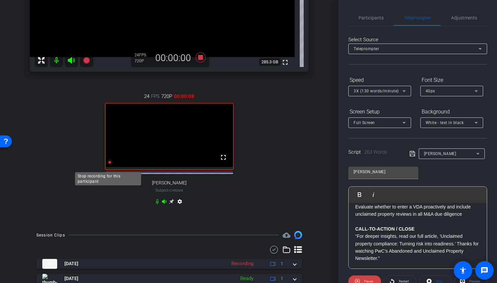
click at [107, 165] on icon at bounding box center [109, 162] width 5 height 5
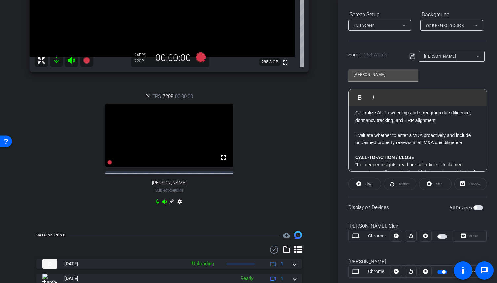
scroll to position [112, 0]
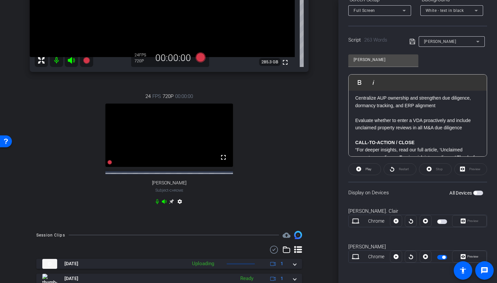
click at [437, 259] on mat-slide-toggle at bounding box center [442, 257] width 11 height 8
click at [438, 256] on span "button" at bounding box center [442, 257] width 10 height 5
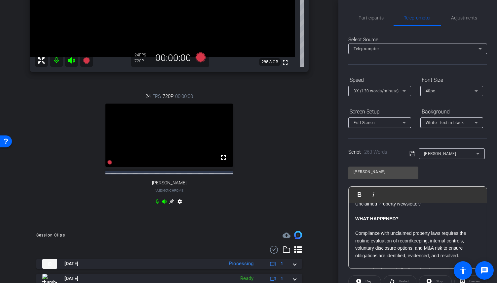
scroll to position [0, 0]
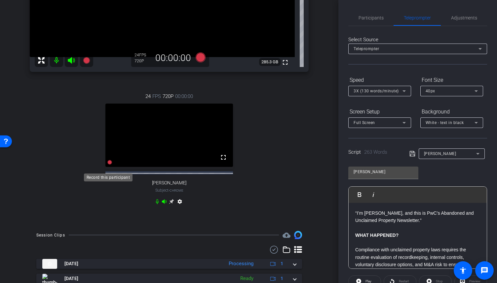
click at [109, 165] on icon at bounding box center [109, 162] width 5 height 5
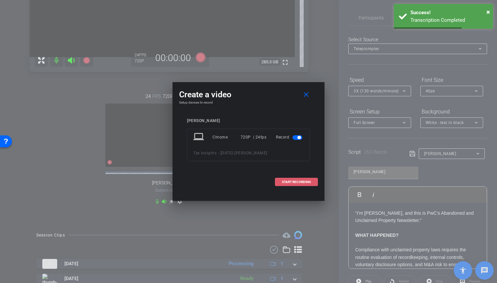
click at [292, 182] on span "START RECORDING" at bounding box center [296, 182] width 29 height 3
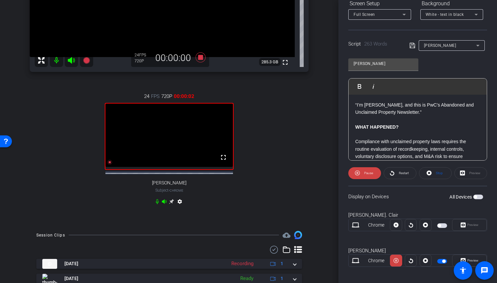
scroll to position [112, 0]
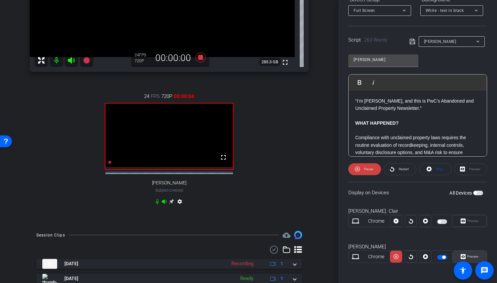
click at [467, 255] on span "Preview" at bounding box center [472, 257] width 11 height 4
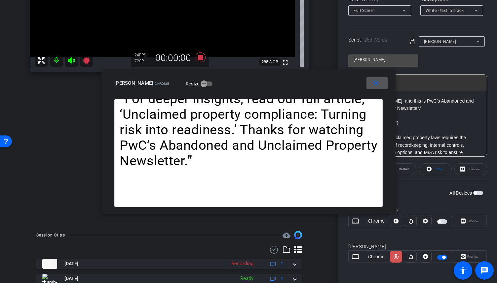
click at [398, 257] on span at bounding box center [396, 257] width 12 height 16
click at [370, 84] on span at bounding box center [376, 83] width 21 height 16
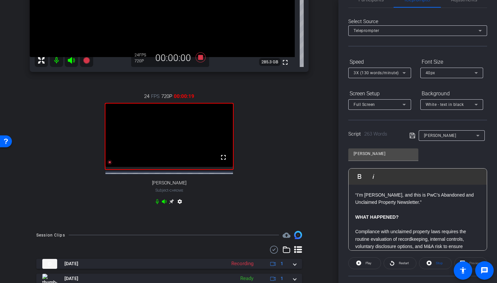
scroll to position [0, 0]
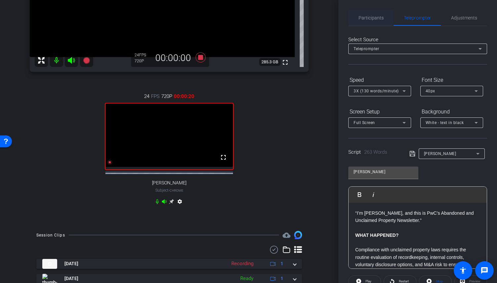
click at [371, 17] on span "Participants" at bounding box center [370, 18] width 25 height 5
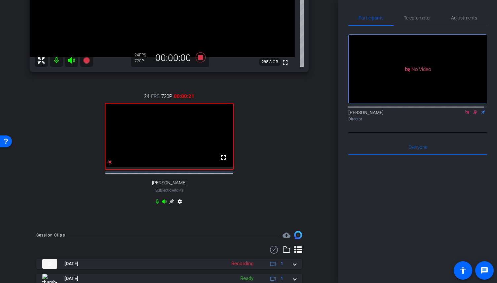
click at [465, 110] on icon at bounding box center [466, 112] width 5 height 5
click at [465, 115] on icon at bounding box center [466, 112] width 5 height 5
click at [430, 19] on div "Teleprompter" at bounding box center [416, 18] width 47 height 16
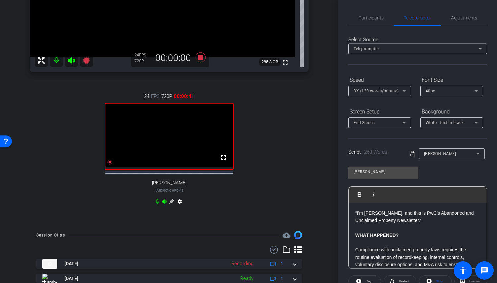
scroll to position [99, 0]
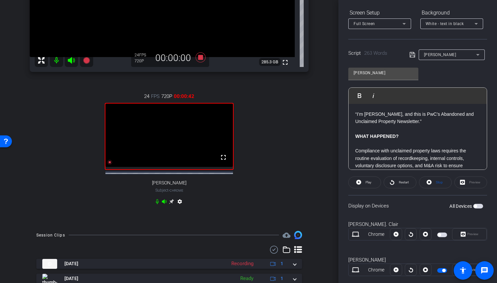
click at [442, 269] on span "button" at bounding box center [443, 270] width 3 height 3
click at [441, 268] on span "button" at bounding box center [442, 270] width 10 height 5
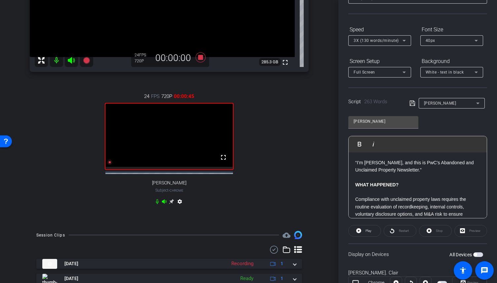
scroll to position [0, 0]
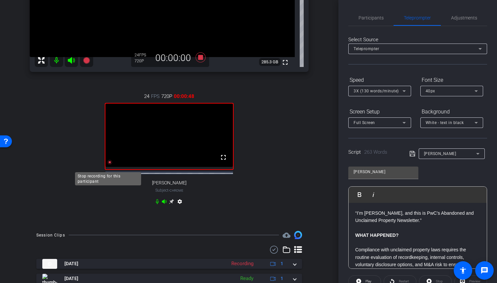
click at [109, 165] on icon at bounding box center [109, 162] width 5 height 5
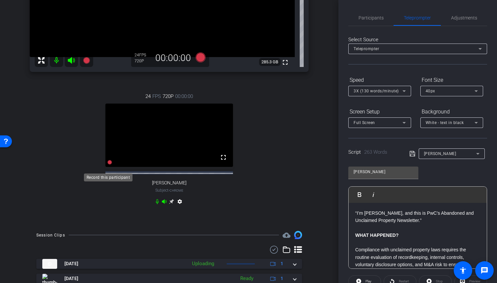
click at [109, 165] on icon at bounding box center [109, 162] width 5 height 5
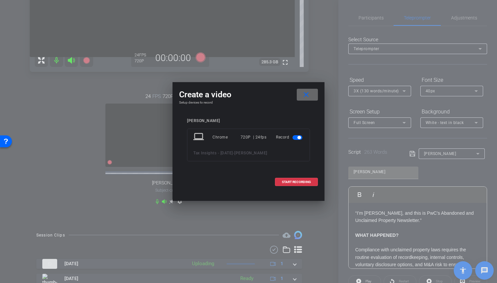
click at [302, 97] on mat-icon "close" at bounding box center [306, 95] width 8 height 8
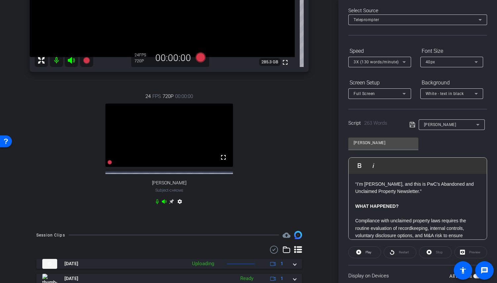
scroll to position [112, 0]
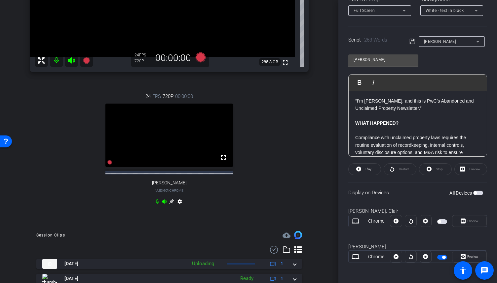
click at [442, 256] on span "button" at bounding box center [443, 257] width 3 height 3
click at [442, 258] on span "button" at bounding box center [442, 257] width 10 height 5
click at [107, 165] on icon at bounding box center [109, 162] width 5 height 5
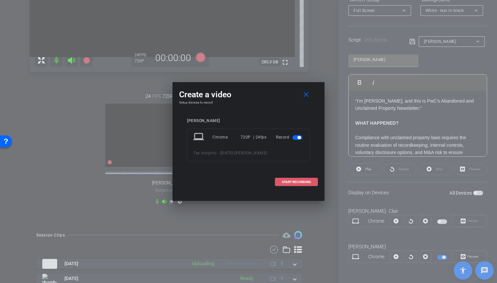
click at [297, 182] on span "START RECORDING" at bounding box center [296, 182] width 29 height 3
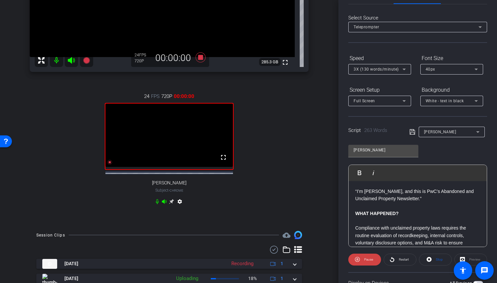
scroll to position [0, 0]
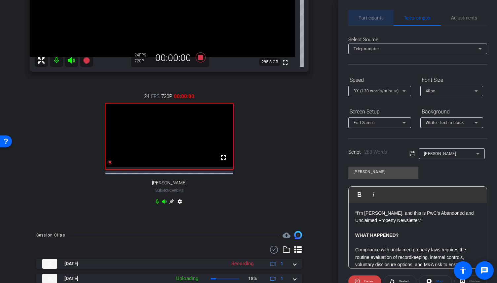
click at [378, 18] on span "Participants" at bounding box center [370, 18] width 25 height 5
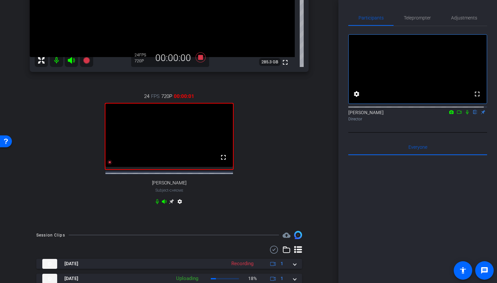
click at [457, 114] on icon at bounding box center [459, 112] width 5 height 3
click at [472, 115] on icon at bounding box center [474, 112] width 5 height 5
click at [419, 18] on span "Teleprompter" at bounding box center [416, 18] width 27 height 5
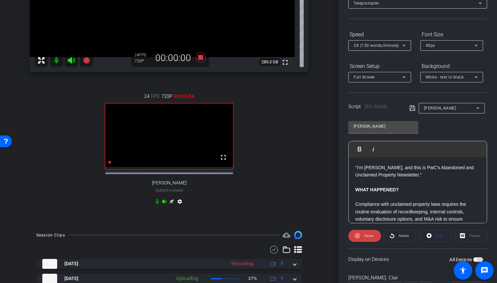
scroll to position [112, 0]
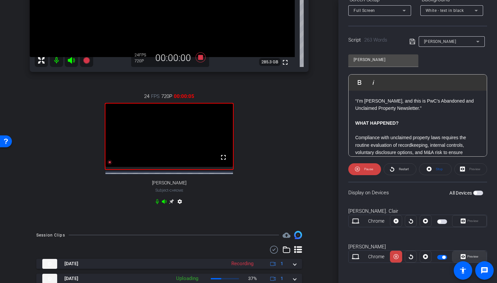
click at [467, 254] on span "Preview" at bounding box center [471, 256] width 13 height 9
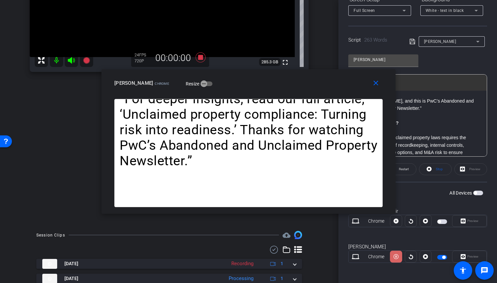
click at [399, 260] on span at bounding box center [396, 257] width 12 height 16
click at [399, 260] on span at bounding box center [395, 257] width 11 height 16
click at [396, 253] on icon at bounding box center [395, 257] width 5 height 10
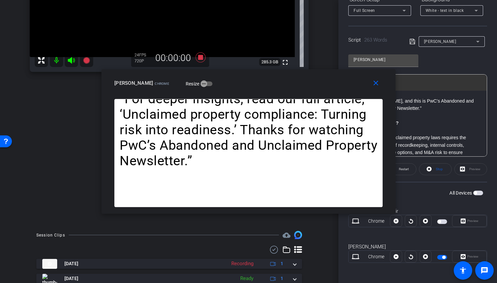
click at [396, 253] on icon at bounding box center [395, 257] width 5 height 10
click at [374, 86] on mat-icon "close" at bounding box center [375, 83] width 8 height 8
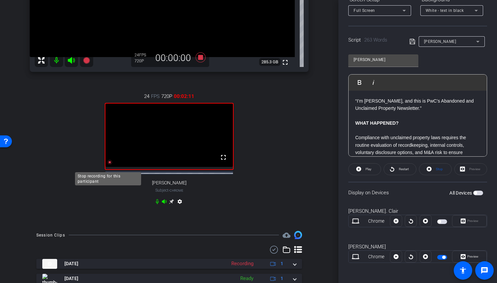
click at [108, 165] on icon at bounding box center [109, 162] width 5 height 5
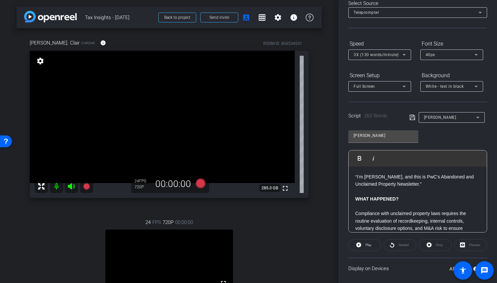
scroll to position [0, 0]
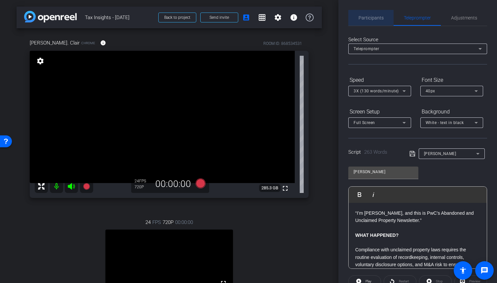
click at [371, 24] on span "Participants" at bounding box center [370, 18] width 25 height 16
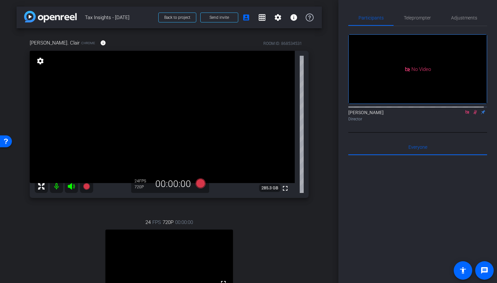
click at [464, 110] on icon at bounding box center [466, 112] width 5 height 5
click at [465, 115] on icon at bounding box center [467, 112] width 4 height 4
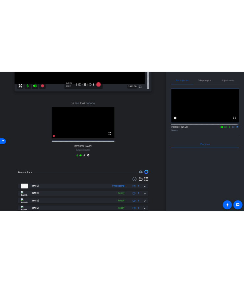
scroll to position [198, 0]
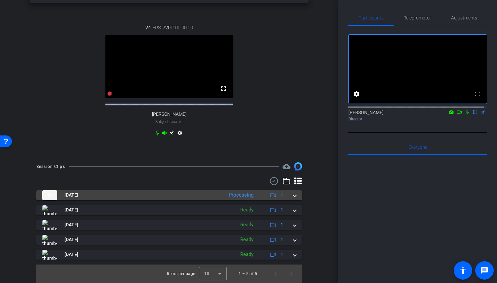
click at [293, 198] on span at bounding box center [294, 195] width 3 height 7
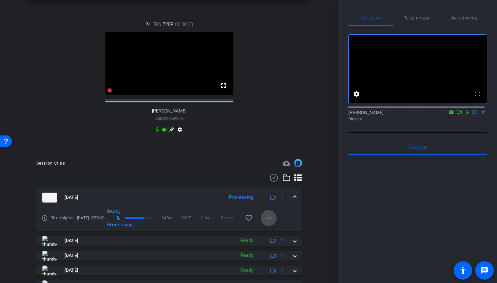
click at [264, 222] on mat-icon "more_horiz" at bounding box center [268, 218] width 8 height 8
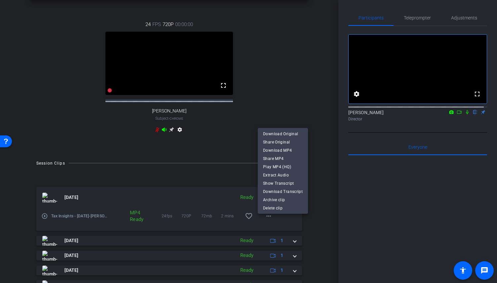
click at [483, 142] on div at bounding box center [248, 141] width 497 height 283
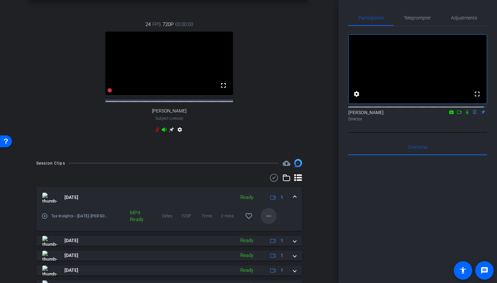
click at [264, 220] on mat-icon "more_horiz" at bounding box center [268, 216] width 8 height 8
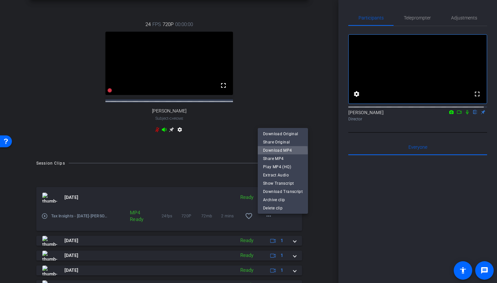
click at [281, 153] on span "Download MP4" at bounding box center [283, 151] width 40 height 8
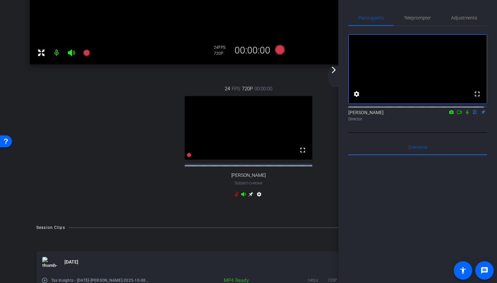
scroll to position [262, 0]
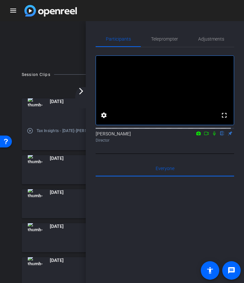
click at [84, 93] on mat-icon "arrow_forward_ios" at bounding box center [81, 91] width 8 height 8
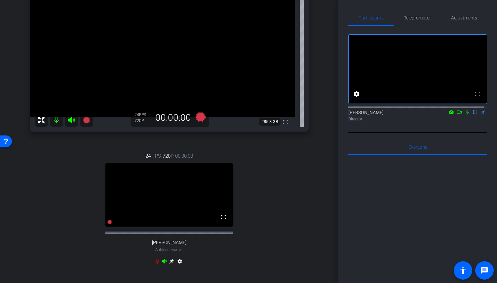
scroll to position [69, 0]
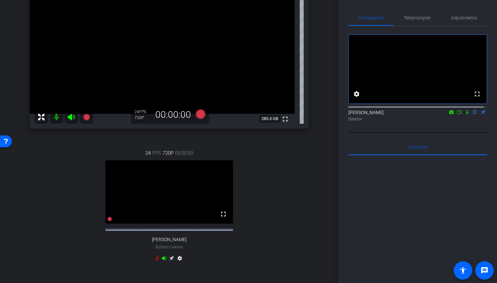
click at [60, 116] on mat-icon at bounding box center [56, 117] width 13 height 13
click at [414, 17] on span "Teleprompter" at bounding box center [416, 18] width 27 height 5
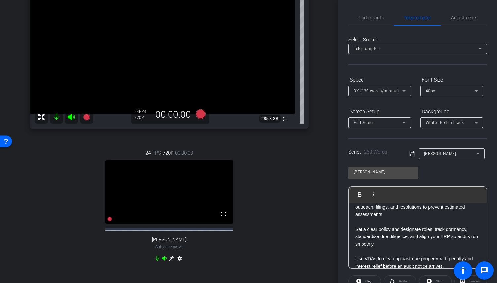
scroll to position [165, 0]
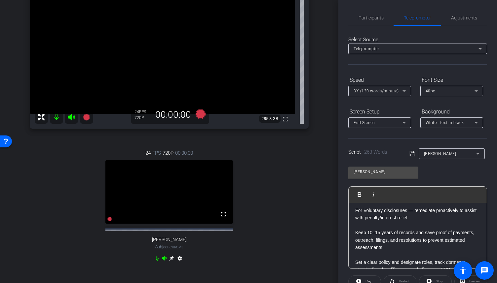
click at [394, 218] on p "For Voluntary disclosures — remediate proactively to assist with penalty/intere…" at bounding box center [417, 214] width 125 height 15
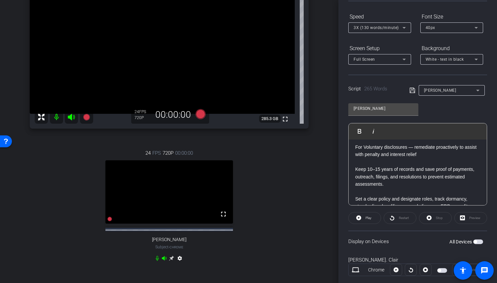
scroll to position [99, 0]
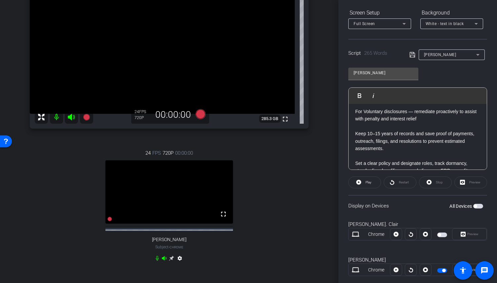
click at [443, 269] on span "button" at bounding box center [442, 270] width 10 height 5
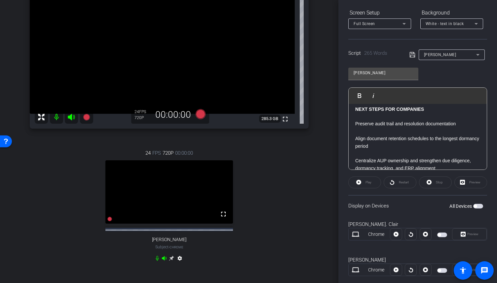
scroll to position [363, 0]
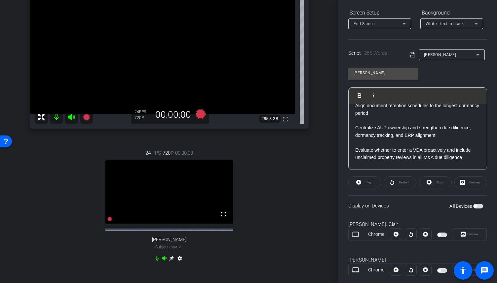
click at [437, 139] on p "Centralize AUP ownership and strengthen due diligence, dormancy tracking, and E…" at bounding box center [417, 131] width 125 height 15
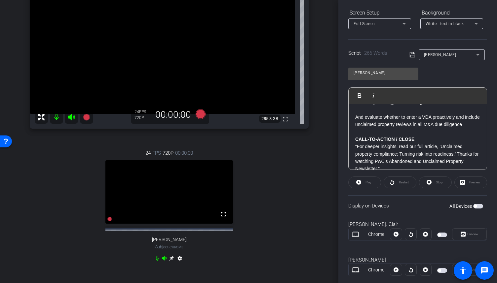
scroll to position [420, 0]
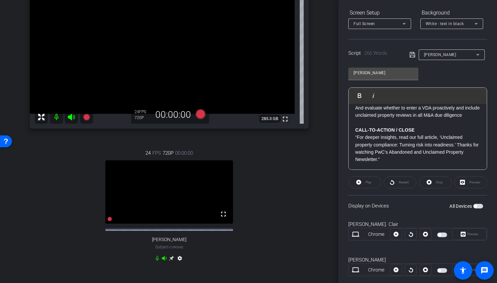
click at [410, 57] on icon at bounding box center [412, 55] width 6 height 8
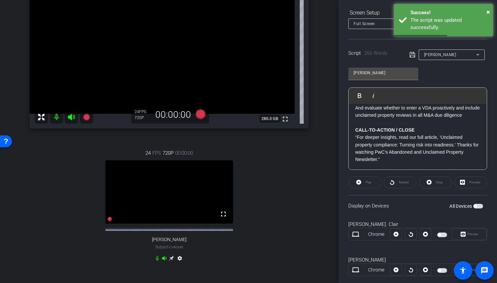
click at [438, 270] on span "button" at bounding box center [438, 270] width 3 height 3
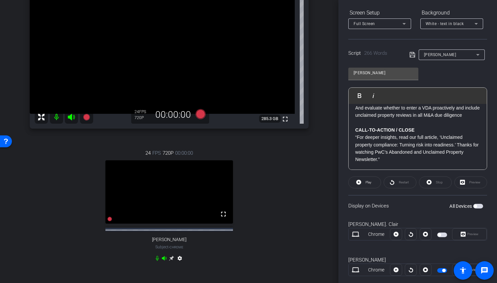
click at [56, 119] on mat-icon at bounding box center [56, 117] width 13 height 13
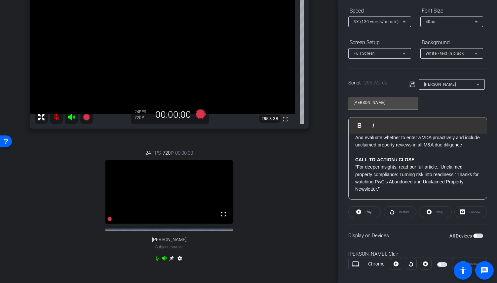
scroll to position [112, 0]
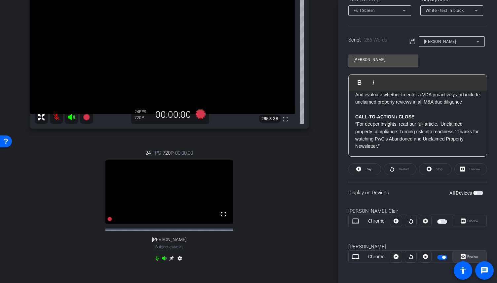
click at [467, 255] on span "Preview" at bounding box center [472, 257] width 11 height 4
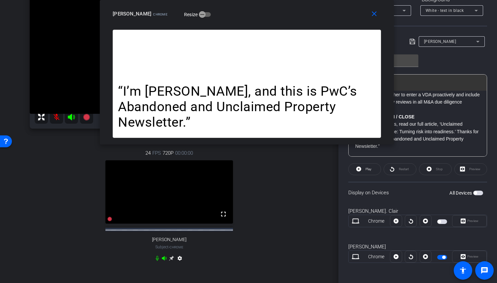
drag, startPoint x: 279, startPoint y: 83, endPoint x: 277, endPoint y: -8, distance: 90.5
click at [277, 0] on html "Accessibility Screen-Reader Guide, Feedback, and Issue Reporting | New window m…" at bounding box center [248, 141] width 497 height 283
click at [107, 222] on icon at bounding box center [109, 219] width 5 height 5
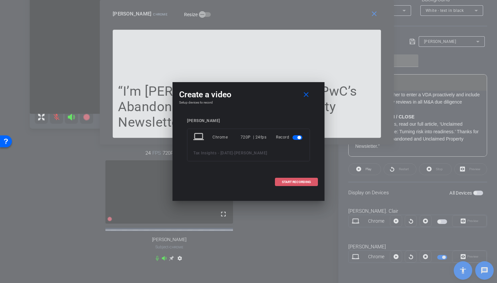
click at [295, 183] on span "START RECORDING" at bounding box center [296, 182] width 29 height 3
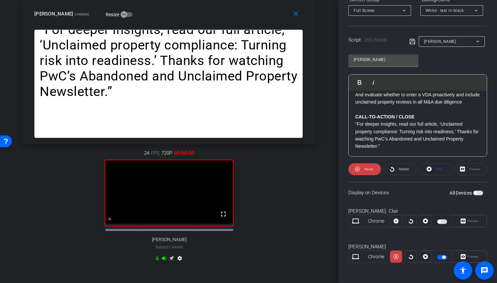
drag, startPoint x: 276, startPoint y: 21, endPoint x: 187, endPoint y: 11, distance: 89.4
click at [187, 11] on div "close [PERSON_NAME] Chrome Resize" at bounding box center [168, 15] width 294 height 30
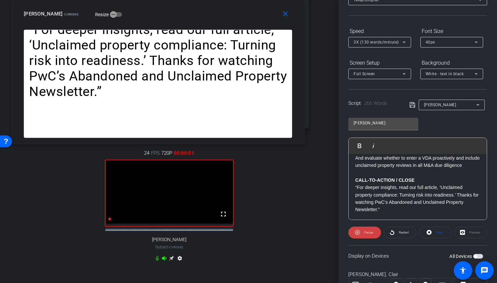
scroll to position [0, 0]
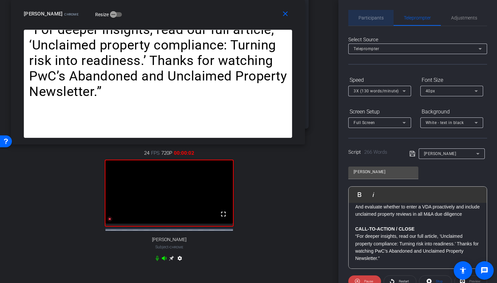
click at [380, 17] on span "Participants" at bounding box center [370, 18] width 25 height 5
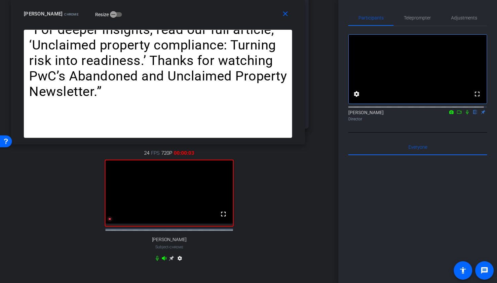
click at [456, 115] on mat-icon at bounding box center [459, 112] width 8 height 6
click at [472, 115] on icon at bounding box center [474, 112] width 5 height 5
click at [406, 19] on span "Teleprompter" at bounding box center [416, 18] width 27 height 5
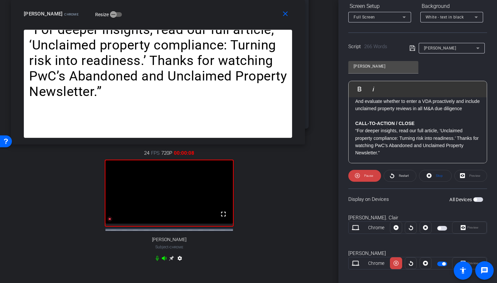
scroll to position [112, 0]
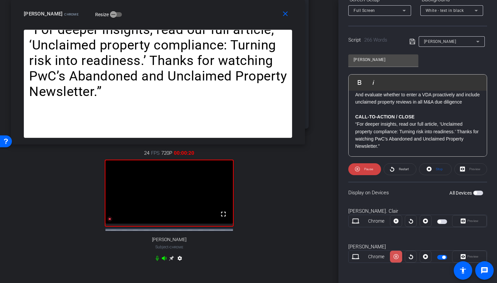
click at [394, 259] on icon at bounding box center [395, 257] width 5 height 10
click at [107, 222] on icon at bounding box center [109, 219] width 5 height 5
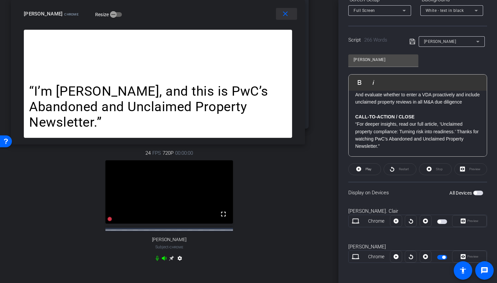
click at [288, 13] on mat-icon "close" at bounding box center [285, 14] width 8 height 8
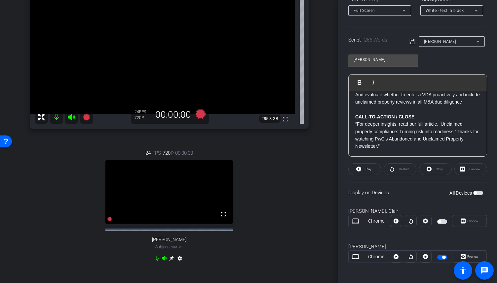
click at [444, 255] on span "button" at bounding box center [442, 257] width 10 height 5
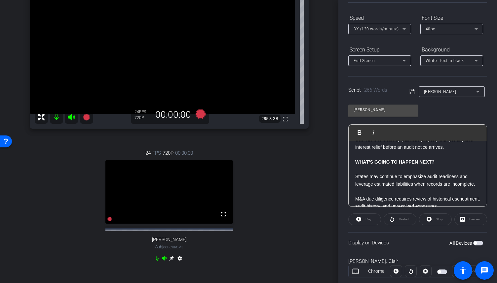
scroll to position [0, 0]
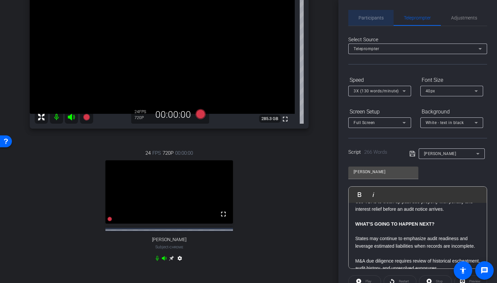
click at [375, 16] on span "Participants" at bounding box center [370, 18] width 25 height 5
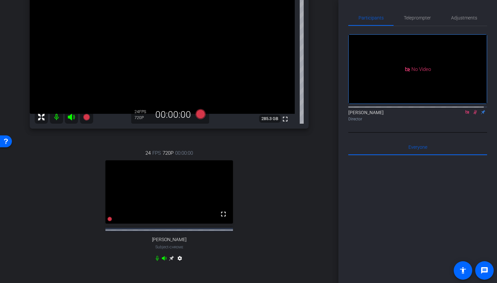
click at [464, 110] on icon at bounding box center [466, 112] width 5 height 5
click at [464, 115] on icon at bounding box center [466, 112] width 5 height 5
click at [413, 17] on span "Teleprompter" at bounding box center [416, 18] width 27 height 5
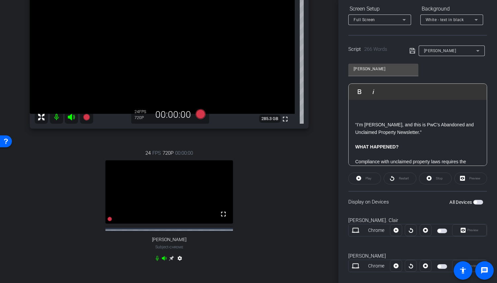
scroll to position [112, 0]
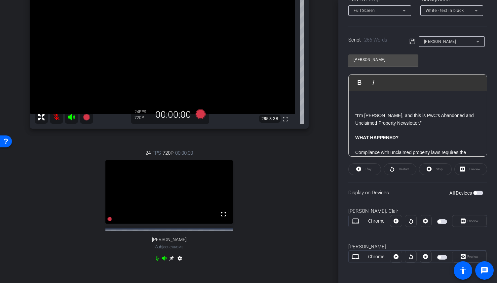
click at [442, 257] on span "button" at bounding box center [442, 257] width 10 height 5
click at [109, 222] on icon at bounding box center [109, 219] width 5 height 5
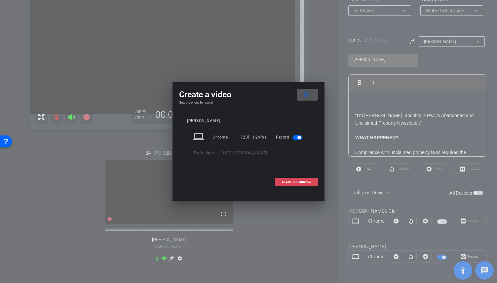
click at [298, 181] on span "START RECORDING" at bounding box center [296, 182] width 29 height 3
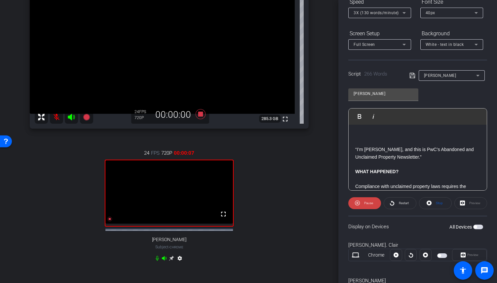
scroll to position [0, 0]
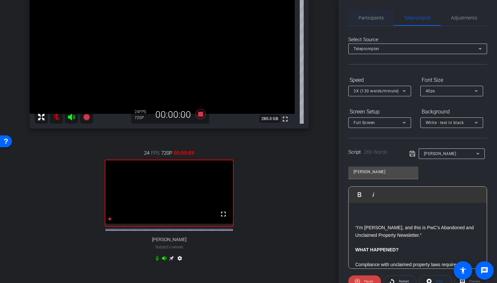
click at [382, 17] on div "Participants" at bounding box center [370, 18] width 45 height 16
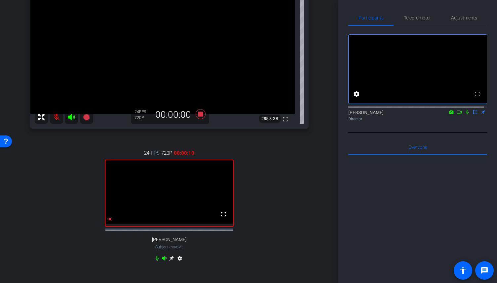
click at [456, 122] on div "[PERSON_NAME] flip Director" at bounding box center [417, 115] width 139 height 13
click at [456, 115] on icon at bounding box center [458, 112] width 5 height 5
click at [472, 115] on icon at bounding box center [474, 112] width 5 height 5
click at [425, 17] on span "Teleprompter" at bounding box center [416, 18] width 27 height 5
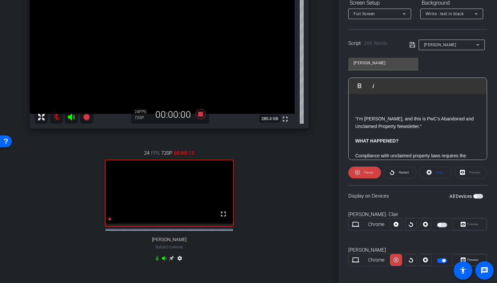
scroll to position [112, 0]
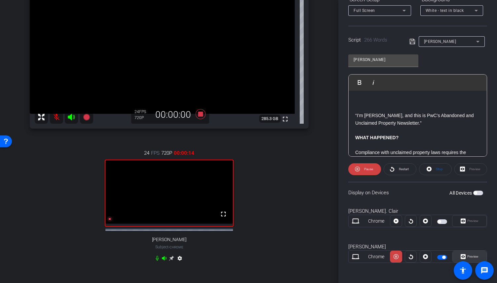
click at [470, 255] on span "Preview" at bounding box center [472, 257] width 11 height 4
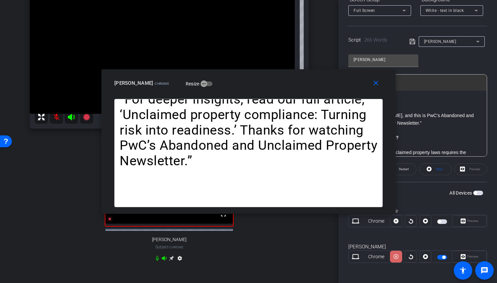
click at [395, 257] on icon at bounding box center [395, 257] width 5 height 10
click at [395, 257] on icon at bounding box center [395, 257] width 5 height 5
click at [395, 257] on icon at bounding box center [395, 257] width 5 height 10
click at [395, 257] on icon at bounding box center [395, 257] width 5 height 5
click at [375, 85] on mat-icon "close" at bounding box center [375, 83] width 8 height 8
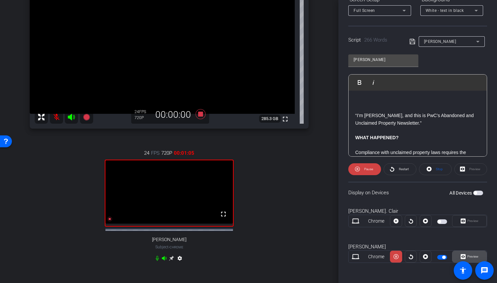
click at [462, 252] on icon at bounding box center [462, 257] width 5 height 10
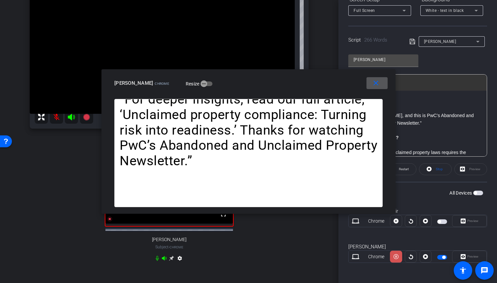
click at [397, 253] on span at bounding box center [396, 257] width 12 height 16
click at [373, 90] on span at bounding box center [376, 83] width 21 height 16
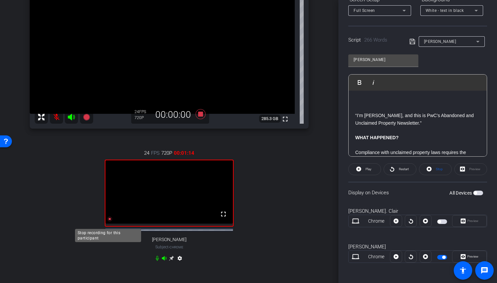
click at [109, 222] on icon at bounding box center [109, 219] width 5 height 5
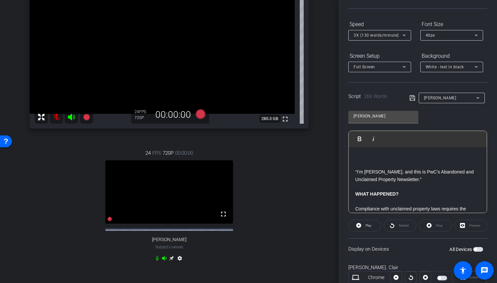
scroll to position [0, 0]
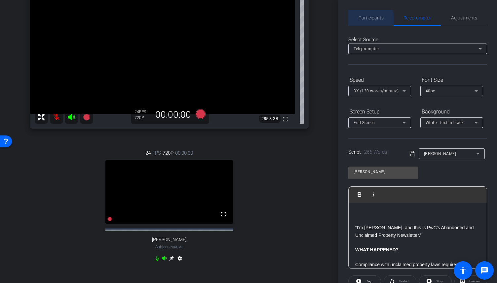
click at [365, 23] on span "Participants" at bounding box center [370, 18] width 25 height 16
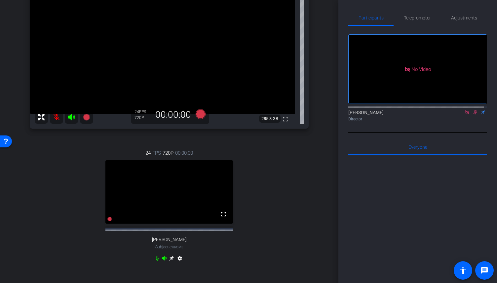
click at [471, 109] on mat-icon at bounding box center [475, 112] width 8 height 6
click at [413, 18] on span "Teleprompter" at bounding box center [416, 18] width 27 height 5
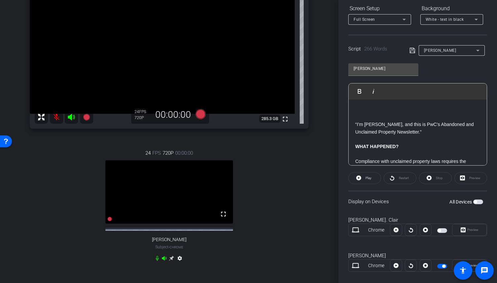
scroll to position [112, 0]
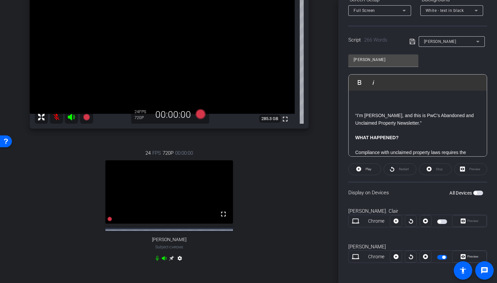
click at [442, 256] on span "button" at bounding box center [443, 257] width 3 height 3
click at [440, 256] on span "button" at bounding box center [442, 257] width 10 height 5
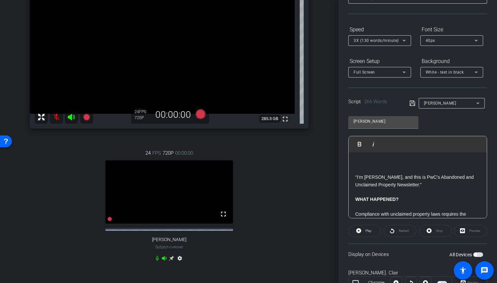
scroll to position [46, 0]
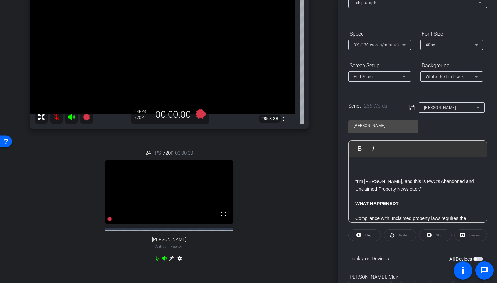
click at [362, 164] on p at bounding box center [417, 166] width 125 height 7
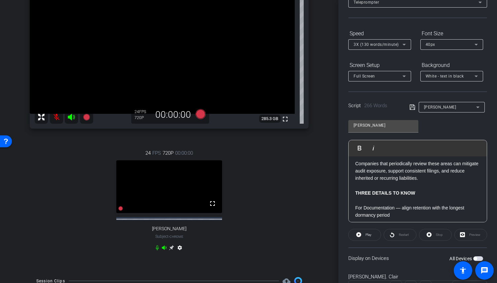
scroll to position [112, 0]
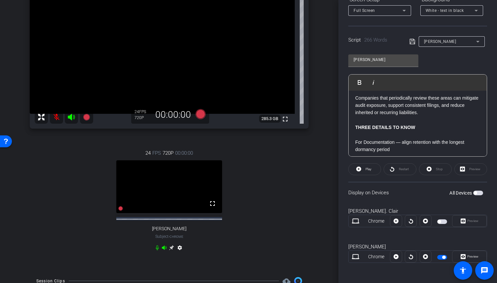
click at [442, 258] on span "button" at bounding box center [443, 257] width 3 height 3
click at [441, 258] on span "button" at bounding box center [442, 257] width 10 height 5
click at [118, 211] on icon at bounding box center [120, 208] width 5 height 5
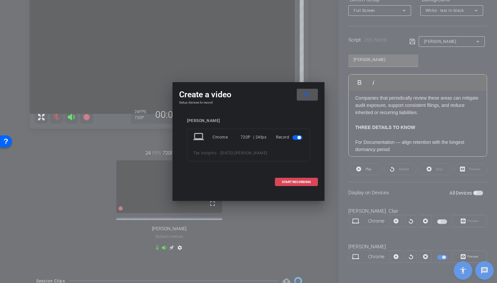
click at [300, 180] on button "START RECORDING" at bounding box center [296, 182] width 43 height 8
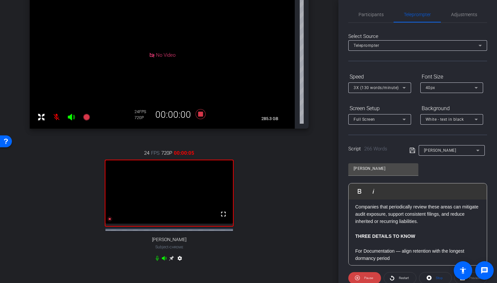
scroll to position [0, 0]
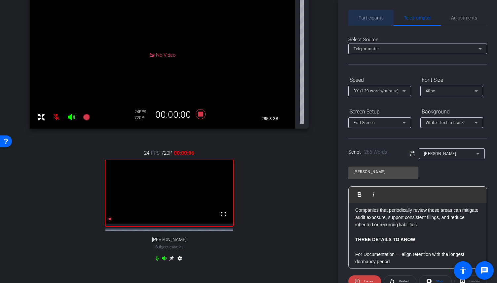
click at [373, 22] on span "Participants" at bounding box center [370, 18] width 25 height 16
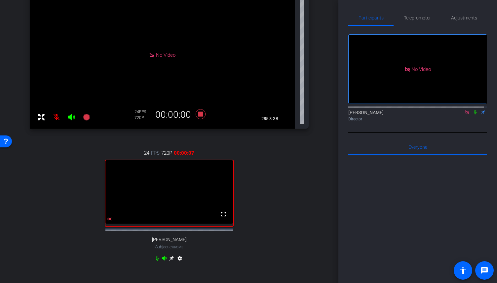
click at [472, 110] on icon at bounding box center [474, 112] width 5 height 5
click at [420, 21] on span "Teleprompter" at bounding box center [416, 18] width 27 height 16
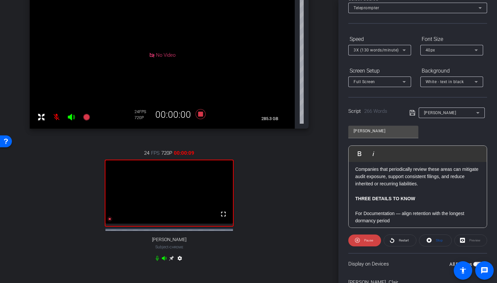
scroll to position [112, 0]
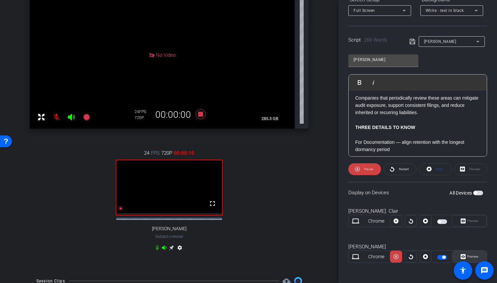
click at [474, 255] on span "Preview" at bounding box center [472, 257] width 11 height 4
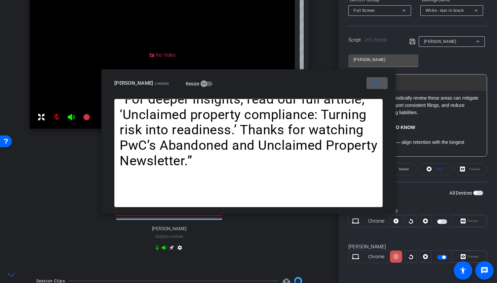
click at [395, 255] on icon at bounding box center [395, 257] width 5 height 5
click at [394, 256] on icon at bounding box center [395, 257] width 5 height 5
click at [377, 81] on mat-icon "close" at bounding box center [375, 83] width 8 height 8
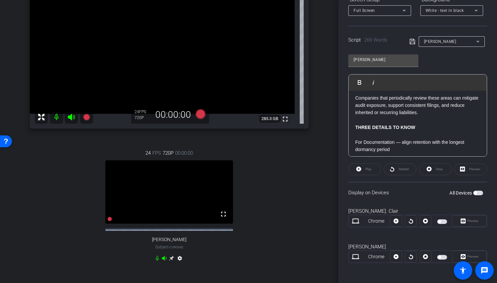
scroll to position [0, 0]
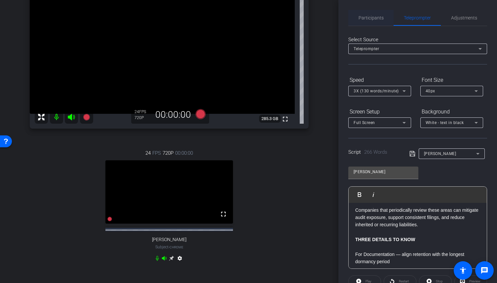
click at [379, 16] on span "Participants" at bounding box center [370, 18] width 25 height 5
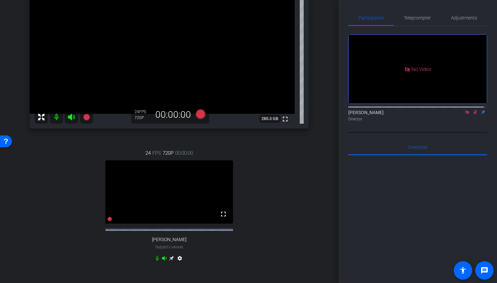
click at [472, 110] on icon at bounding box center [474, 112] width 5 height 5
click at [465, 110] on icon at bounding box center [467, 112] width 4 height 4
click at [464, 115] on icon at bounding box center [466, 112] width 5 height 5
click at [419, 17] on span "Teleprompter" at bounding box center [416, 18] width 27 height 5
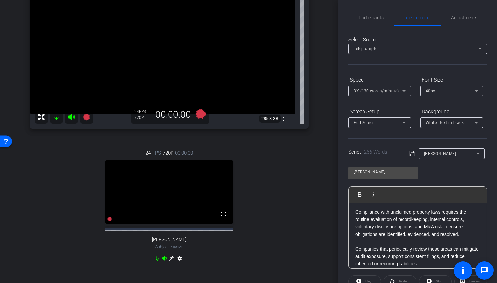
scroll to position [66, 0]
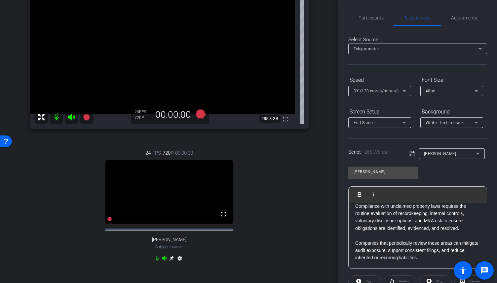
click at [458, 222] on p "Compliance with unclaimed property laws requires the routine evaluation of reco…" at bounding box center [417, 218] width 125 height 30
click at [454, 222] on p "Compliance with unclaimed property laws requires the routine evaluation of reco…" at bounding box center [417, 218] width 125 height 30
click at [463, 229] on p "Compliance with unclaimed property laws requires the routine evaluation of reco…" at bounding box center [417, 218] width 125 height 30
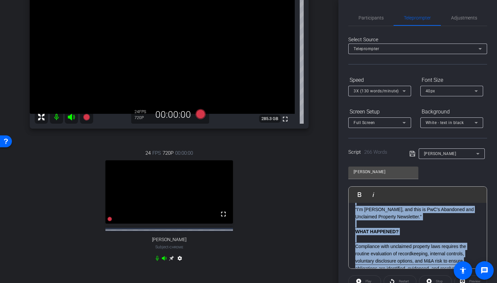
scroll to position [13, 0]
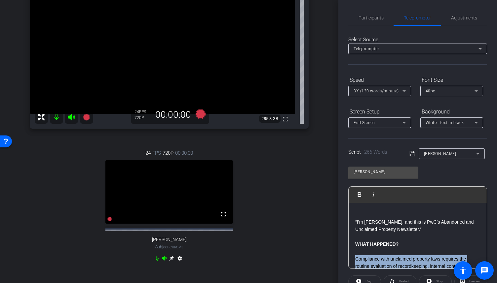
drag, startPoint x: 442, startPoint y: 261, endPoint x: 356, endPoint y: 258, distance: 86.2
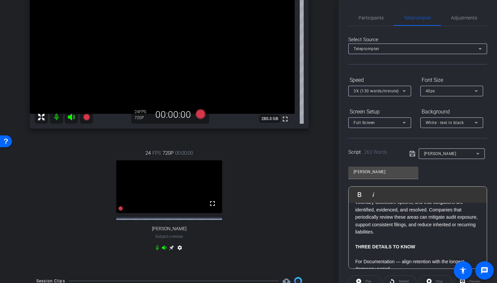
scroll to position [52, 0]
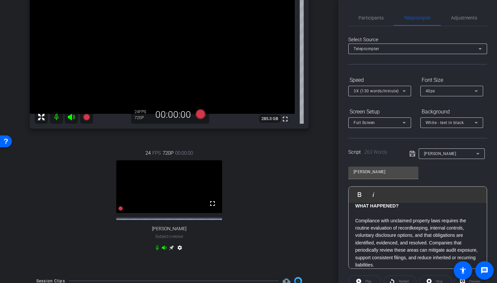
click at [429, 241] on p "Compliance with unclaimed property laws requires the routine evaluation of reco…" at bounding box center [417, 243] width 125 height 52
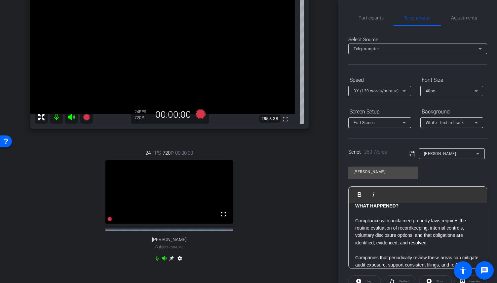
click at [355, 235] on p "Compliance with unclaimed property laws requires the routine evaluation of reco…" at bounding box center [417, 232] width 125 height 30
click at [411, 152] on icon at bounding box center [412, 154] width 6 height 8
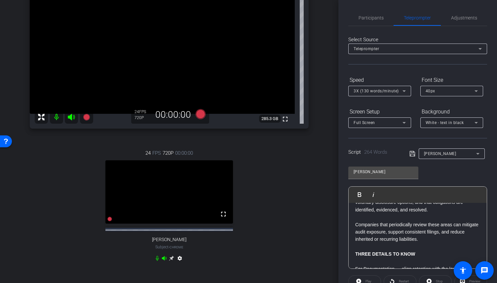
click at [457, 225] on p "Companies that periodically review these areas can mitigate audit exposure, sup…" at bounding box center [417, 232] width 125 height 22
click at [409, 156] on icon at bounding box center [411, 153] width 5 height 5
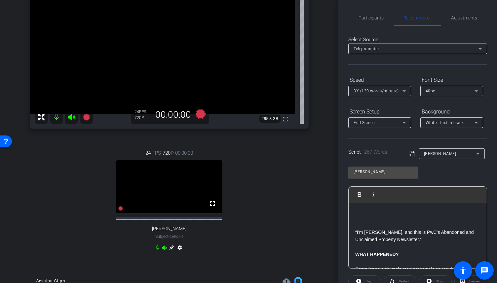
scroll to position [0, 0]
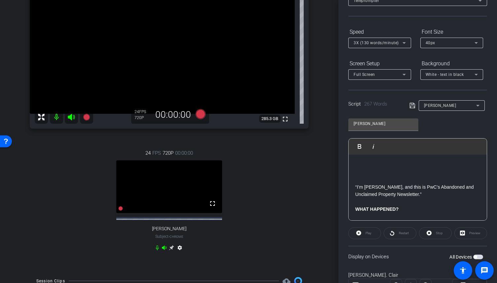
scroll to position [112, 0]
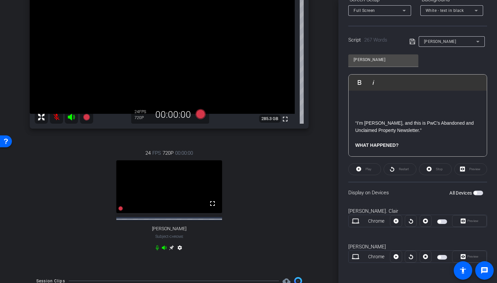
click at [440, 257] on span "button" at bounding box center [442, 257] width 10 height 5
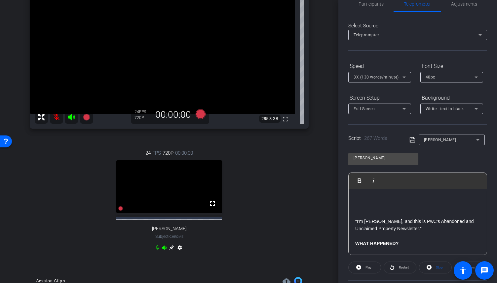
scroll to position [13, 0]
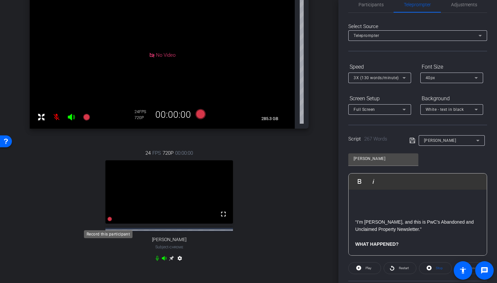
click at [108, 222] on icon at bounding box center [109, 219] width 5 height 5
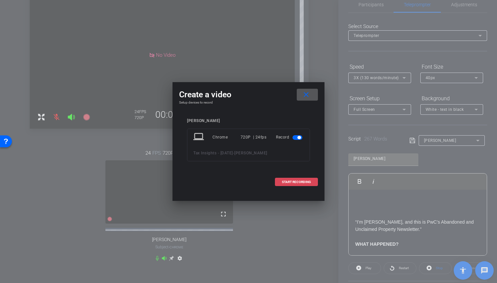
click at [312, 183] on span at bounding box center [296, 182] width 42 height 16
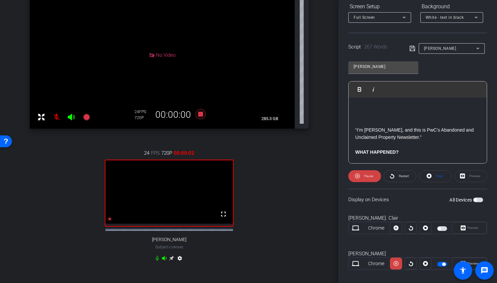
scroll to position [112, 0]
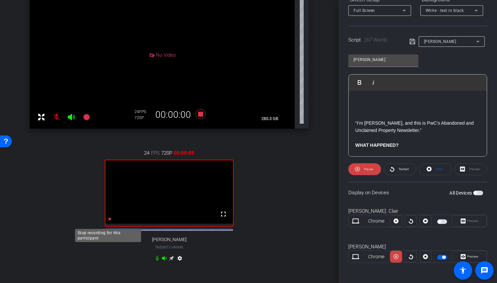
click at [108, 222] on icon at bounding box center [109, 219] width 5 height 5
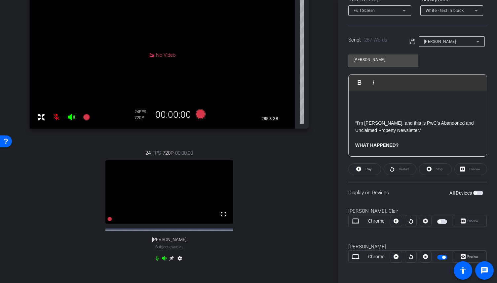
click at [444, 256] on span "button" at bounding box center [442, 257] width 10 height 5
click at [443, 256] on span "button" at bounding box center [442, 257] width 10 height 5
click at [107, 222] on icon at bounding box center [109, 219] width 5 height 5
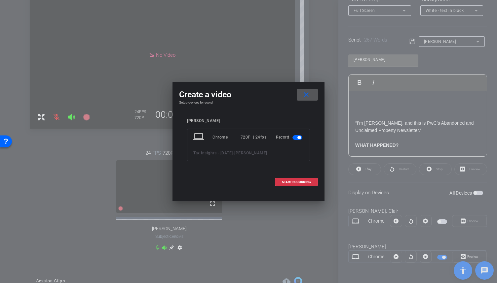
click at [315, 100] on span at bounding box center [307, 95] width 21 height 16
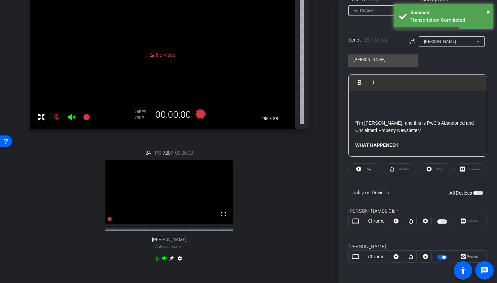
click at [442, 256] on span "button" at bounding box center [443, 257] width 3 height 3
click at [441, 255] on span "button" at bounding box center [442, 257] width 10 height 5
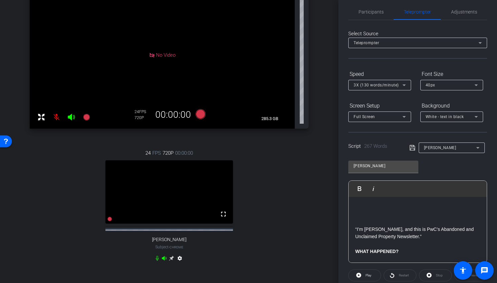
scroll to position [0, 0]
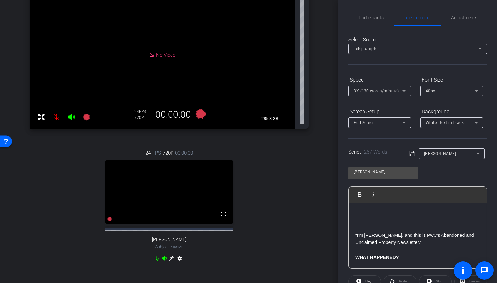
click at [358, 211] on p at bounding box center [417, 213] width 125 height 7
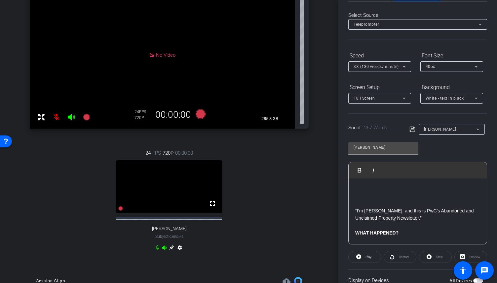
scroll to position [112, 0]
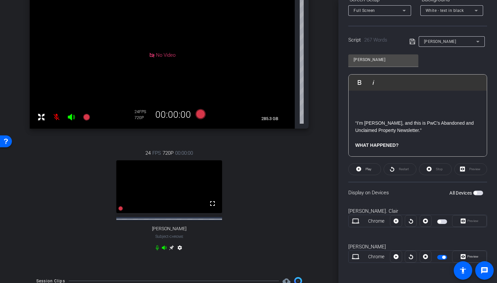
click at [442, 256] on span "button" at bounding box center [443, 257] width 3 height 3
click at [440, 256] on span "button" at bounding box center [442, 257] width 10 height 5
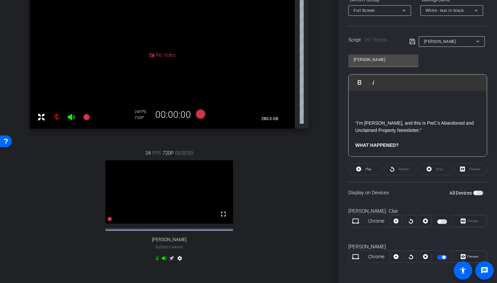
click at [119, 216] on div "fullscreen" at bounding box center [168, 193] width 127 height 66
click at [108, 222] on icon at bounding box center [109, 219] width 5 height 5
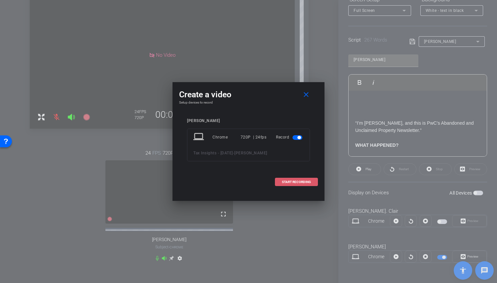
click at [292, 184] on span "START RECORDING" at bounding box center [296, 182] width 29 height 3
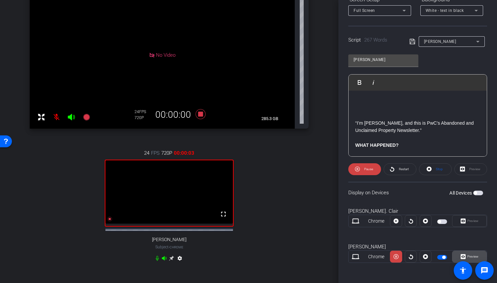
click at [472, 253] on span "Preview" at bounding box center [471, 256] width 13 height 9
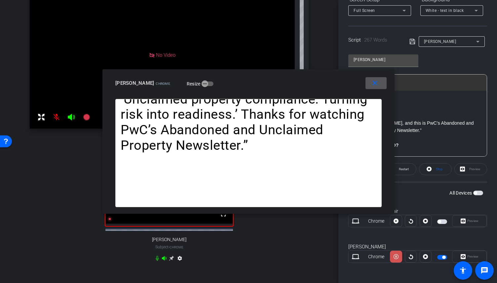
click at [395, 257] on icon at bounding box center [395, 257] width 5 height 5
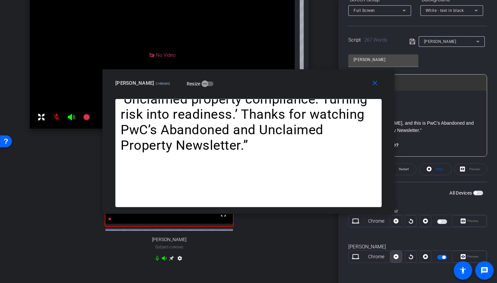
click at [395, 257] on icon at bounding box center [395, 257] width 5 height 5
click at [379, 85] on span at bounding box center [375, 83] width 21 height 16
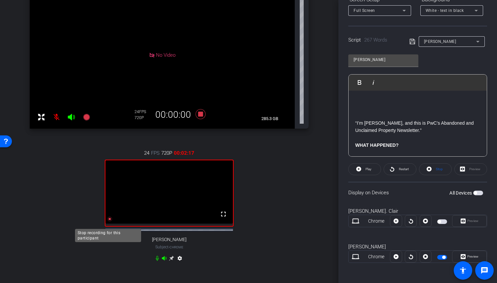
click at [108, 222] on icon at bounding box center [109, 219] width 5 height 5
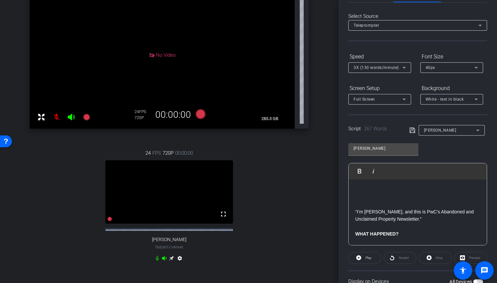
scroll to position [0, 0]
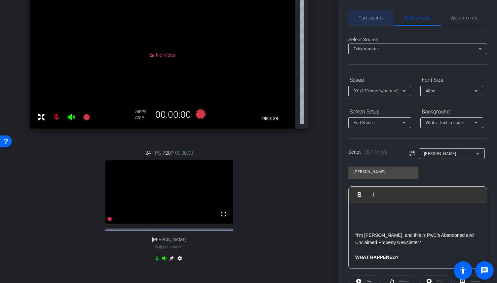
click at [371, 17] on span "Participants" at bounding box center [370, 18] width 25 height 5
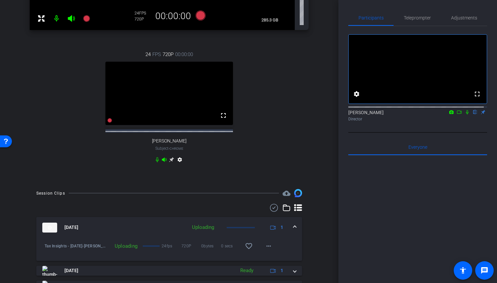
scroll to position [168, 0]
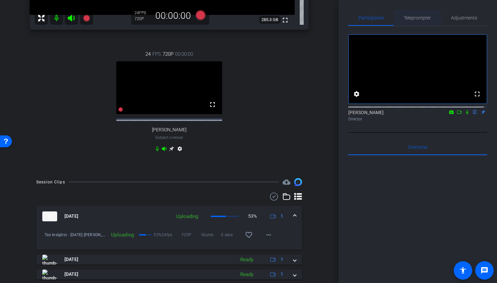
click at [407, 18] on span "Teleprompter" at bounding box center [416, 18] width 27 height 5
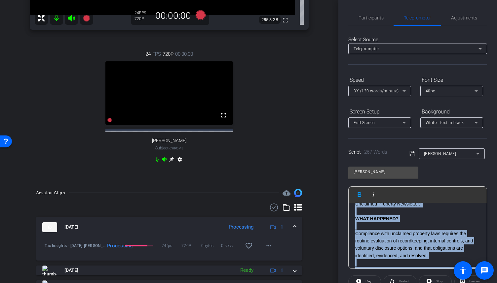
scroll to position [0, 0]
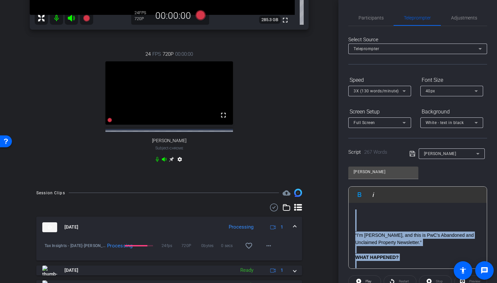
drag, startPoint x: 420, startPoint y: 240, endPoint x: 332, endPoint y: 176, distance: 108.5
click at [332, 176] on div "arrow_back Tax Insights - [DATE] Back to project Send invite account_box grid_o…" at bounding box center [248, 141] width 497 height 283
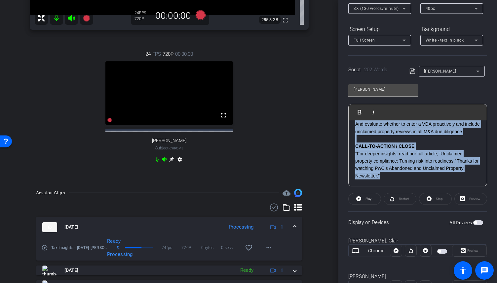
scroll to position [112, 0]
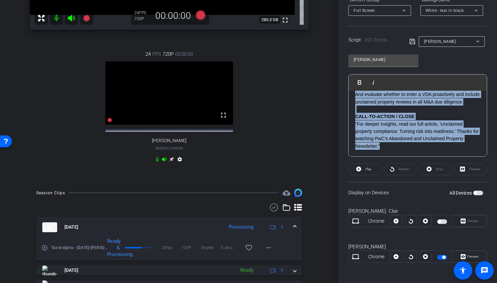
drag, startPoint x: 356, startPoint y: 241, endPoint x: 443, endPoint y: 284, distance: 97.2
click at [443, 283] on html "Accessibility Screen-Reader Guide, Feedback, and Issue Reporting | New window m…" at bounding box center [248, 141] width 497 height 283
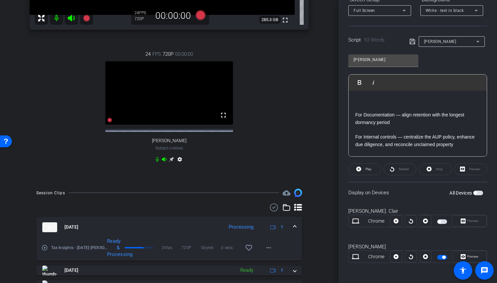
scroll to position [0, 0]
click at [352, 97] on div "For Documentation — align retention with the longest dormancy period For Intern…" at bounding box center [417, 182] width 138 height 183
click at [440, 259] on span "button" at bounding box center [442, 257] width 10 height 5
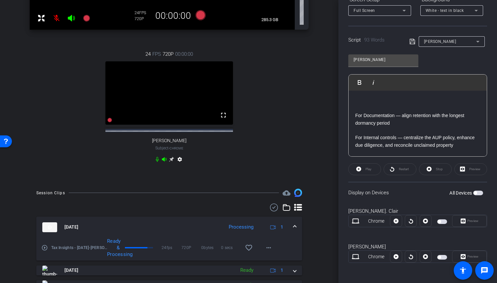
click at [440, 258] on span "button" at bounding box center [442, 257] width 10 height 5
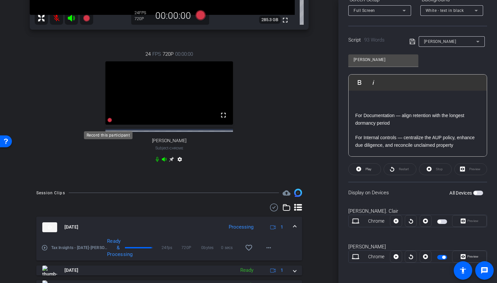
click at [109, 123] on icon at bounding box center [109, 120] width 5 height 5
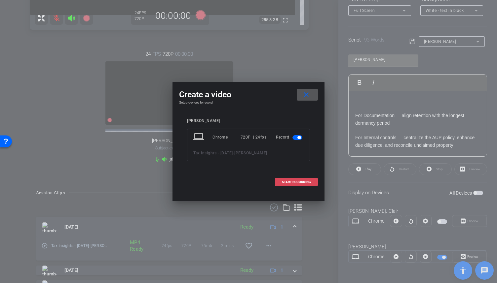
click at [313, 181] on span at bounding box center [296, 182] width 42 height 16
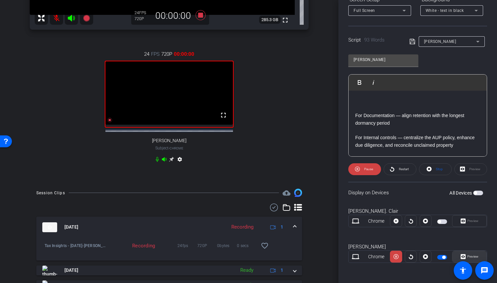
click at [467, 256] on span "Preview" at bounding box center [472, 257] width 11 height 4
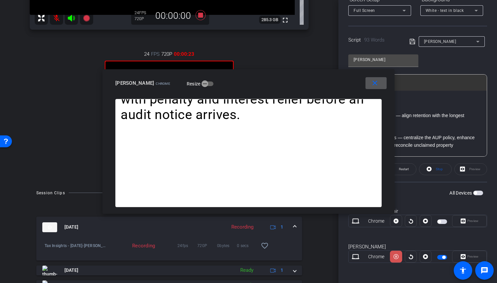
click at [398, 256] on span at bounding box center [396, 257] width 12 height 16
click at [398, 256] on span at bounding box center [395, 257] width 11 height 16
click at [378, 88] on span at bounding box center [375, 83] width 21 height 16
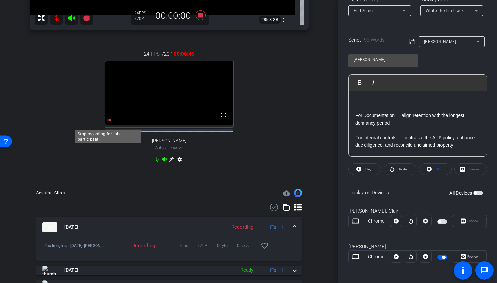
click at [108, 123] on icon at bounding box center [109, 120] width 5 height 5
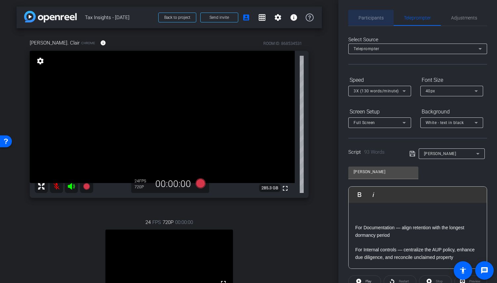
click at [378, 19] on span "Participants" at bounding box center [370, 18] width 25 height 5
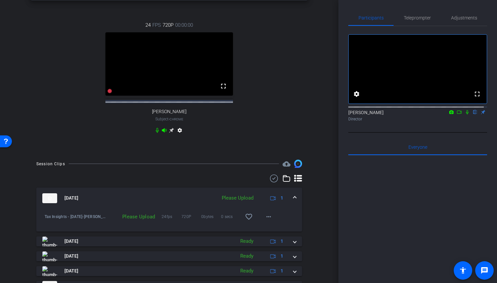
scroll to position [198, 0]
click at [271, 219] on span at bounding box center [269, 216] width 16 height 16
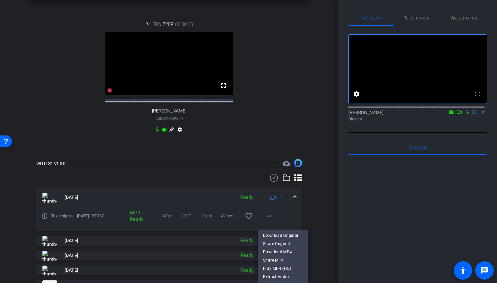
click at [314, 153] on div at bounding box center [248, 141] width 497 height 283
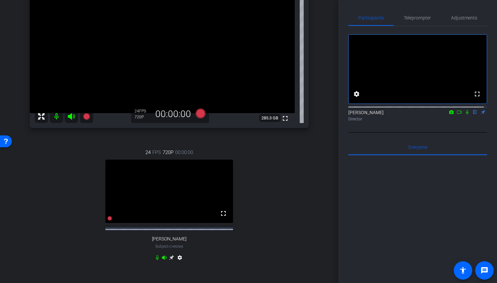
scroll to position [0, 0]
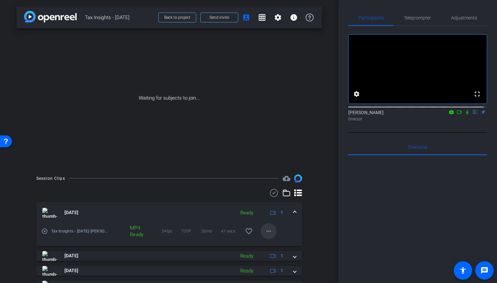
click at [266, 234] on mat-icon "more_horiz" at bounding box center [268, 231] width 8 height 8
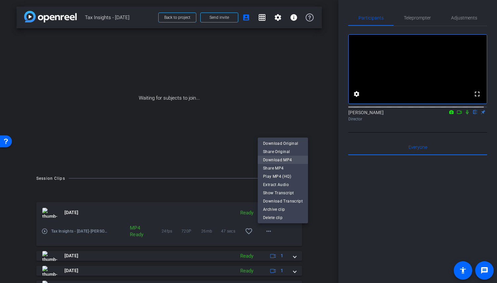
click at [281, 160] on span "Download MP4" at bounding box center [283, 160] width 40 height 8
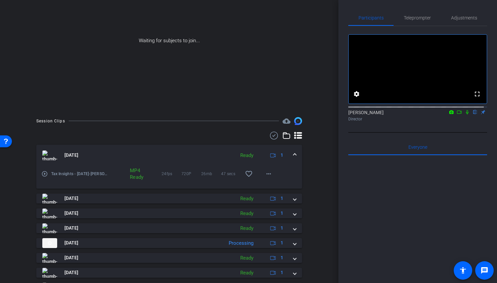
scroll to position [66, 0]
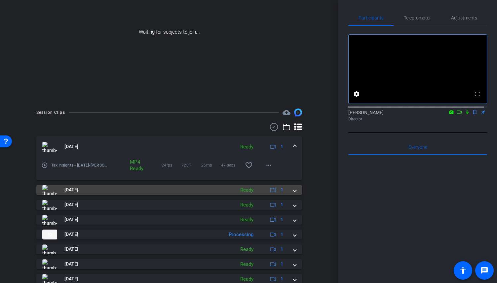
click at [293, 192] on span at bounding box center [294, 190] width 3 height 7
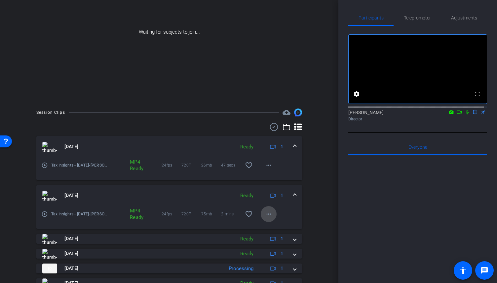
click at [268, 215] on mat-icon "more_horiz" at bounding box center [268, 214] width 8 height 8
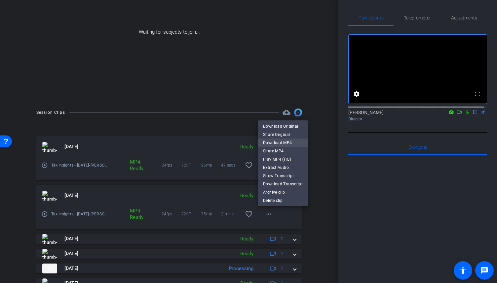
click at [281, 143] on span "Download MP4" at bounding box center [283, 143] width 40 height 8
